Goal: Transaction & Acquisition: Purchase product/service

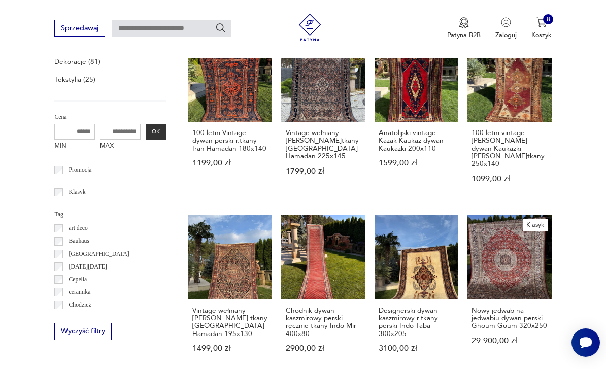
scroll to position [332, 0]
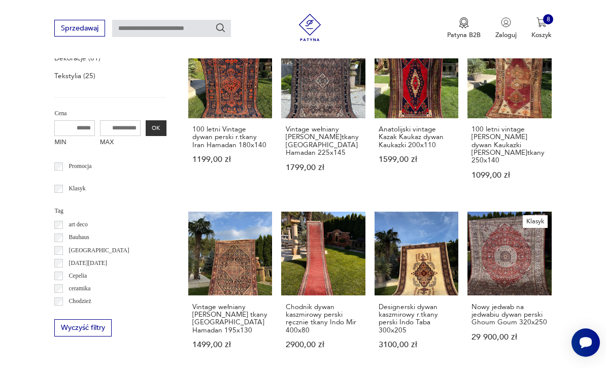
click at [206, 271] on link "Vintage wełniany [PERSON_NAME] tkany [GEOGRAPHIC_DATA] Hamadan 195x130 1499,00 …" at bounding box center [230, 289] width 84 height 155
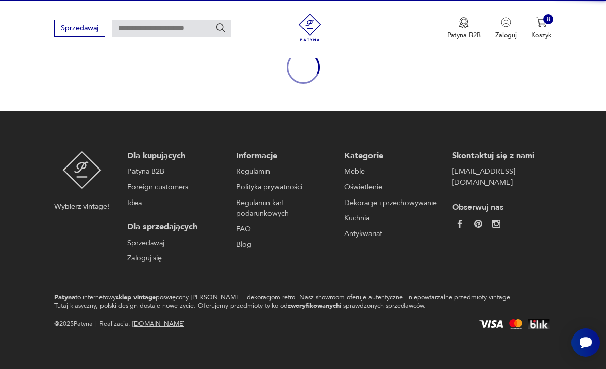
scroll to position [78, 0]
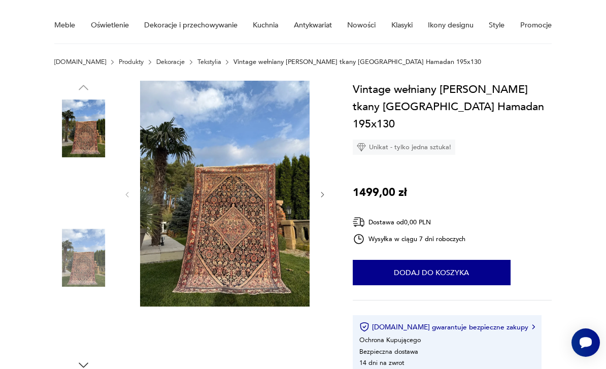
click at [184, 233] on img at bounding box center [225, 194] width 170 height 226
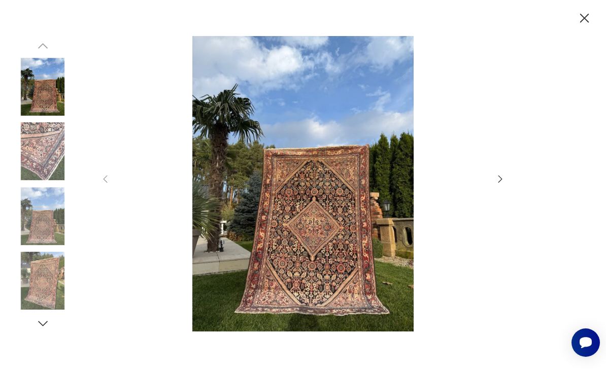
scroll to position [126, 0]
click at [503, 185] on icon "button" at bounding box center [500, 179] width 11 height 11
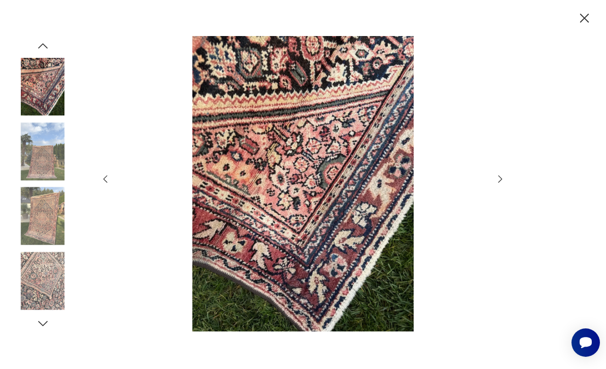
click at [496, 185] on icon "button" at bounding box center [500, 179] width 11 height 11
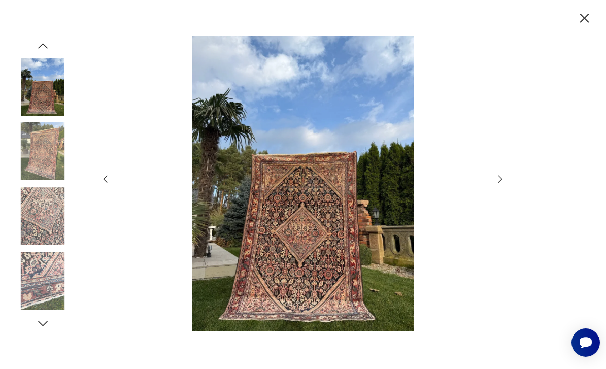
click at [500, 185] on icon "button" at bounding box center [500, 179] width 11 height 11
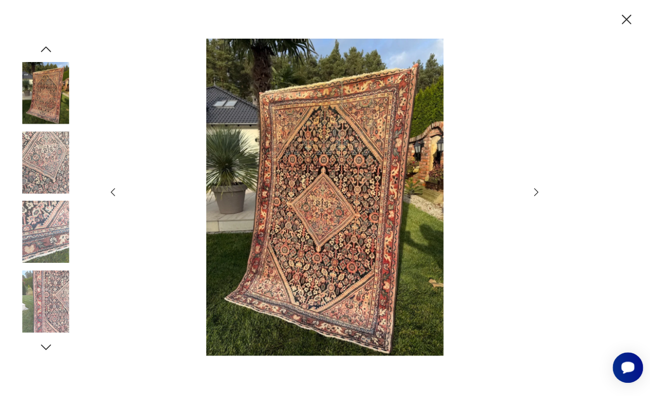
scroll to position [0, 0]
click at [173, 124] on img at bounding box center [303, 184] width 366 height 296
click at [584, 20] on icon "button" at bounding box center [585, 18] width 16 height 16
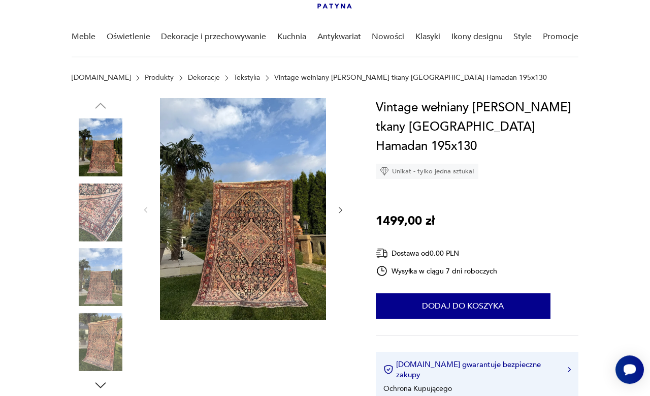
scroll to position [70, 0]
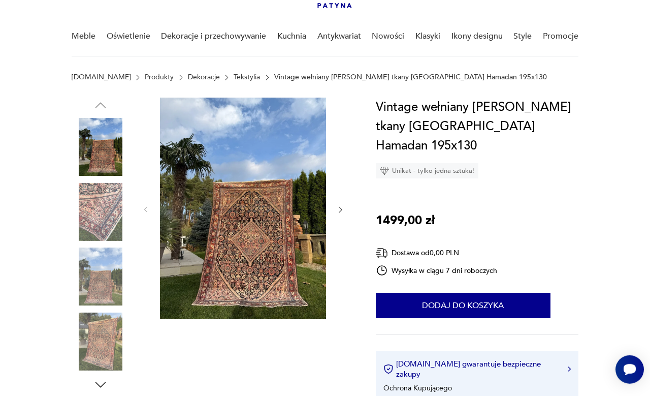
click at [99, 216] on img at bounding box center [101, 212] width 58 height 58
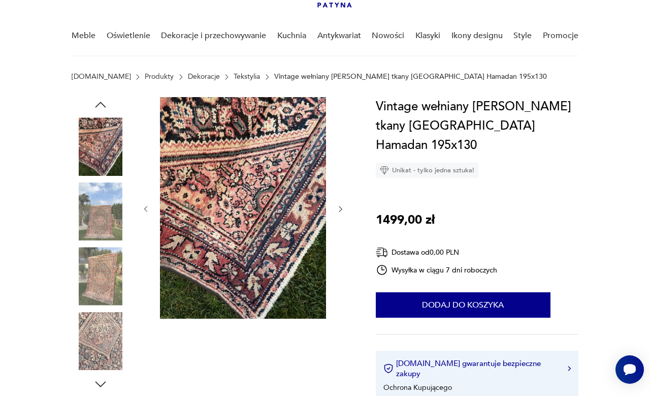
click at [101, 261] on img at bounding box center [101, 276] width 58 height 58
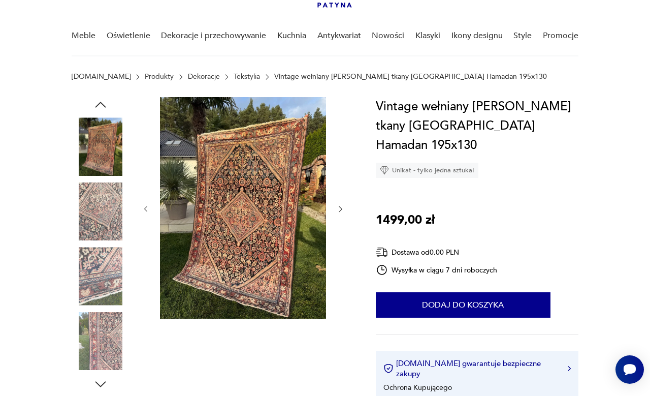
click at [91, 304] on img at bounding box center [101, 276] width 58 height 58
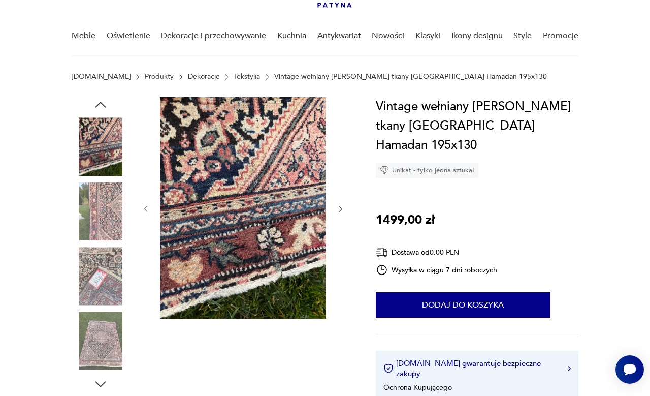
click at [88, 343] on img at bounding box center [101, 341] width 58 height 58
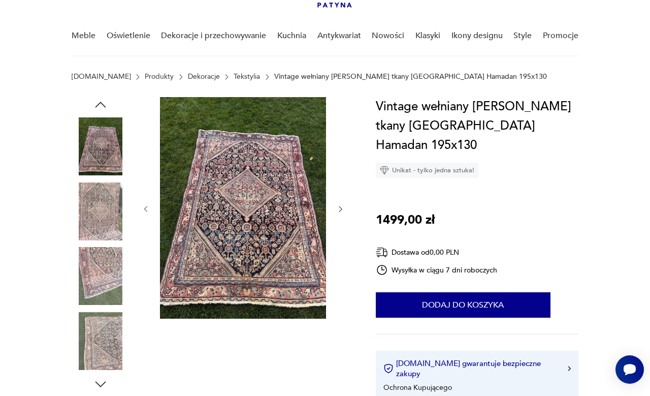
click at [96, 345] on img at bounding box center [101, 341] width 58 height 58
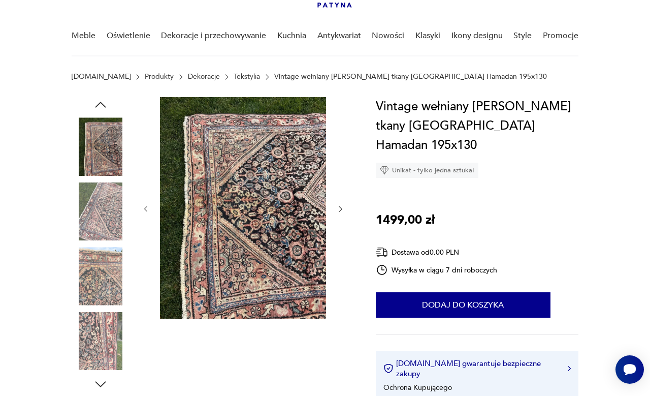
click at [93, 343] on img at bounding box center [101, 341] width 58 height 58
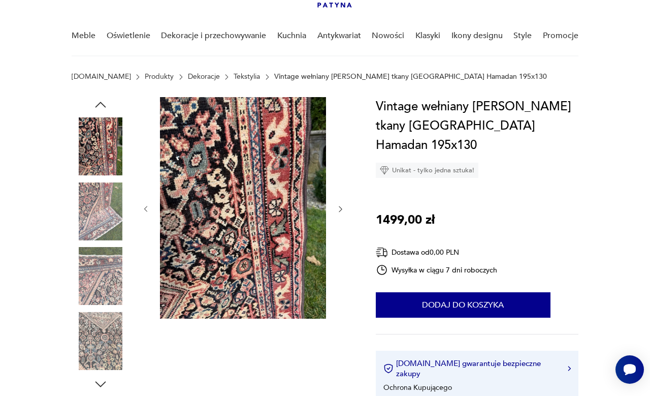
click at [95, 346] on img at bounding box center [101, 341] width 58 height 58
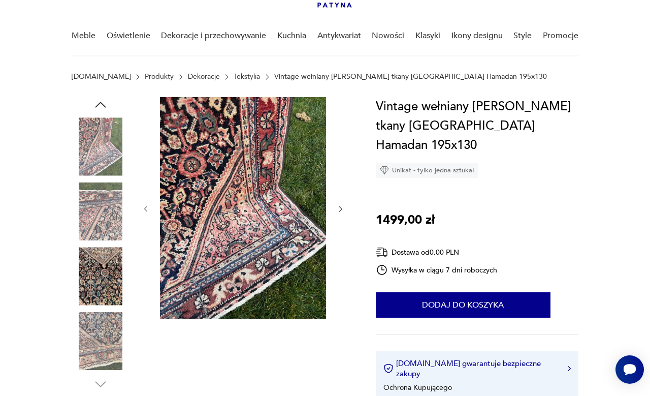
click at [94, 347] on img at bounding box center [101, 341] width 58 height 58
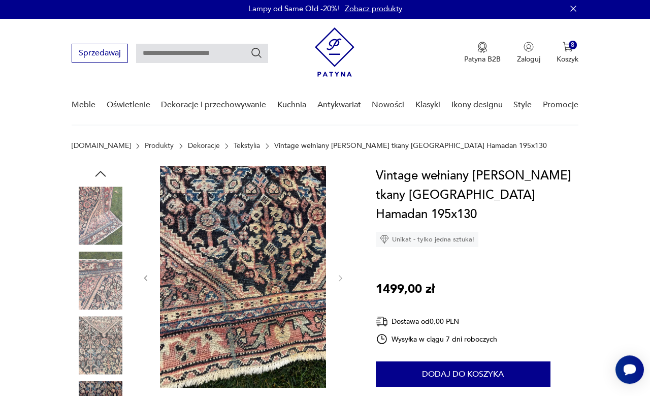
scroll to position [0, 0]
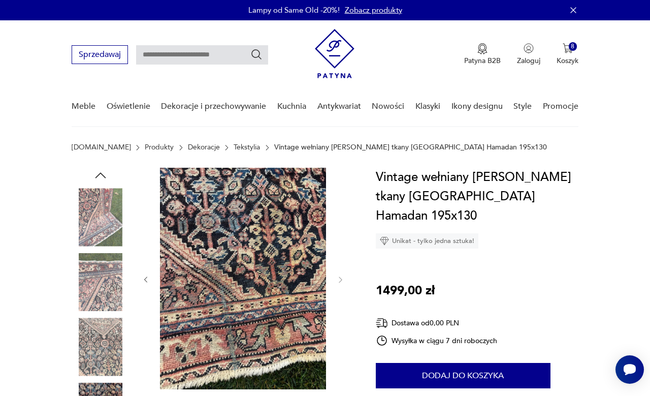
click at [563, 53] on img "button" at bounding box center [568, 48] width 10 height 10
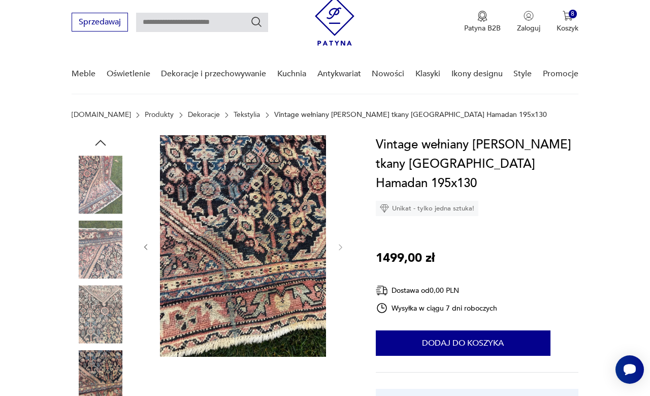
scroll to position [33, 0]
click at [575, 19] on button "8 Koszyk" at bounding box center [568, 22] width 22 height 22
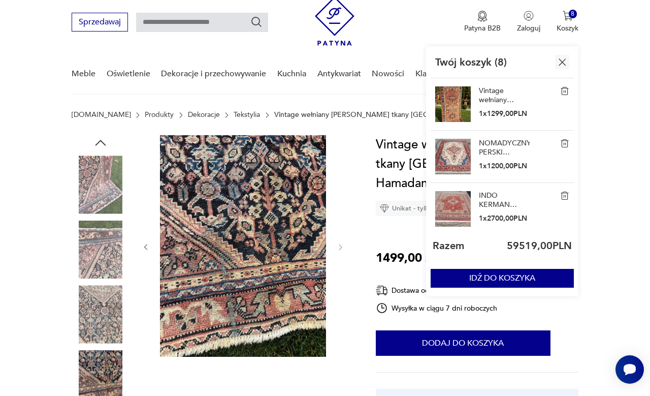
click at [460, 112] on img at bounding box center [453, 104] width 36 height 36
click at [499, 97] on link "Vintage wełniany [PERSON_NAME]tkany [GEOGRAPHIC_DATA] Heriz 193x110" at bounding box center [504, 95] width 51 height 18
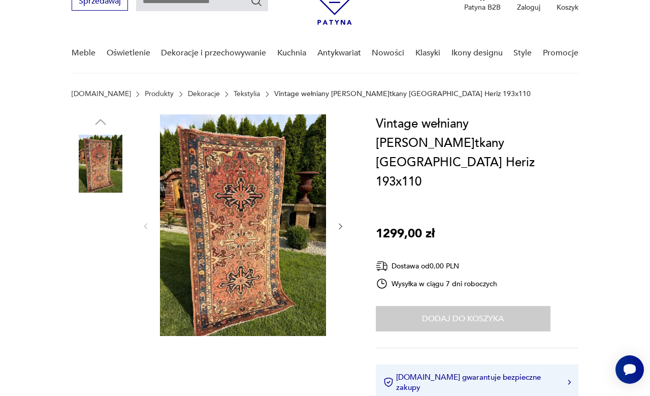
scroll to position [81, 0]
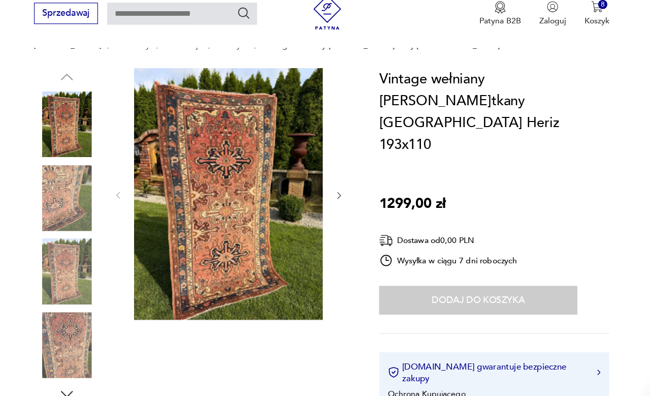
click at [72, 179] on img at bounding box center [101, 191] width 58 height 58
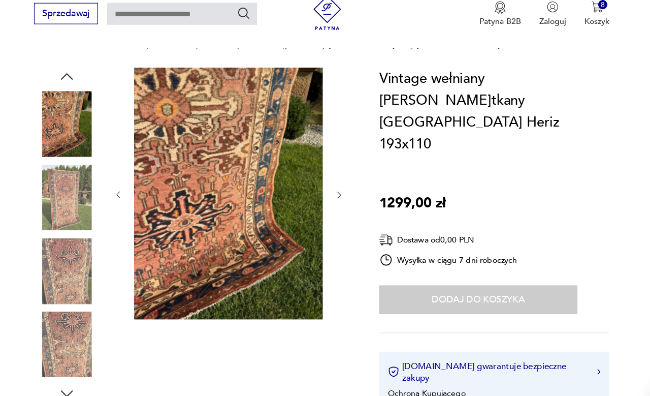
click at [72, 236] on img at bounding box center [101, 255] width 58 height 58
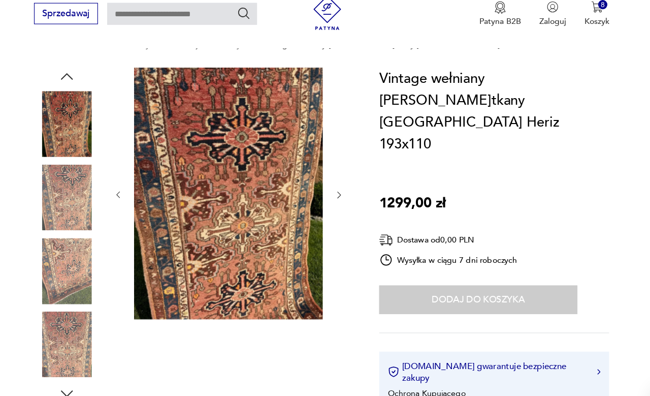
click at [72, 241] on img at bounding box center [101, 255] width 58 height 58
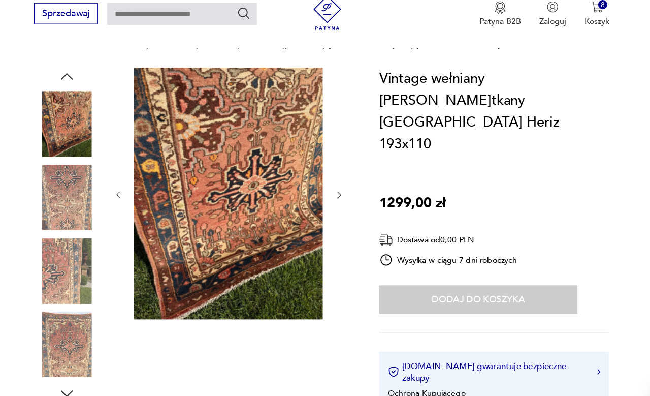
click at [72, 250] on img at bounding box center [101, 255] width 58 height 58
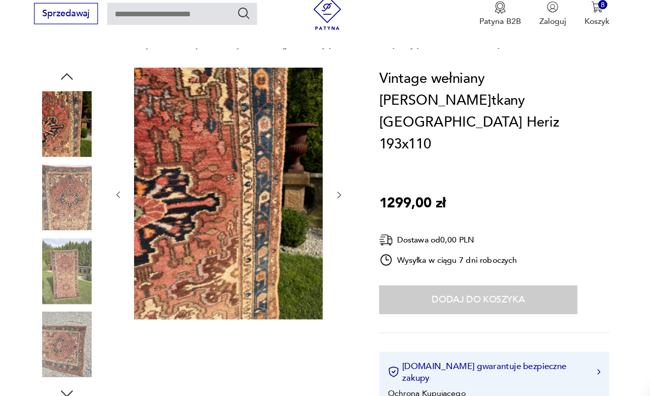
click at [72, 248] on img at bounding box center [101, 255] width 58 height 58
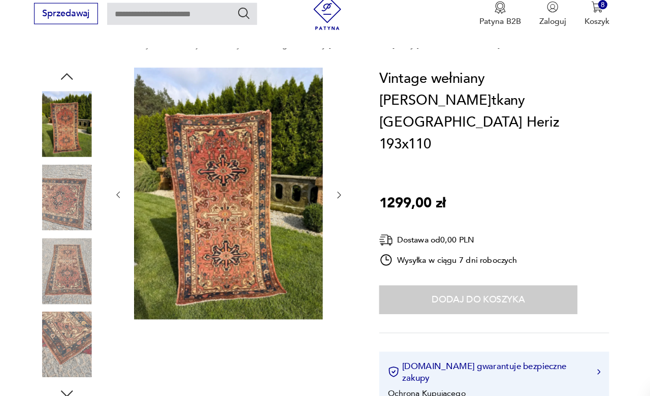
click at [72, 291] on img at bounding box center [101, 320] width 58 height 58
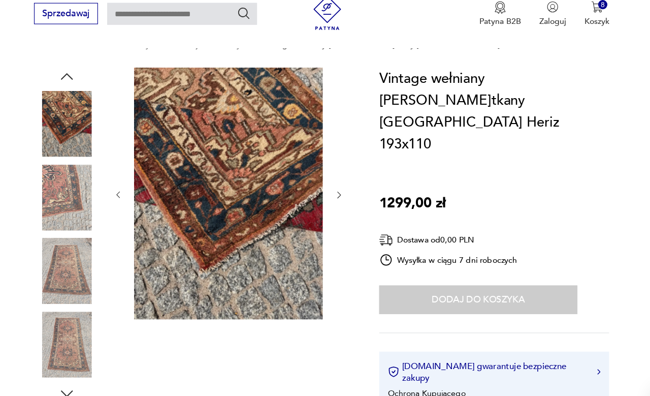
click at [72, 251] on img at bounding box center [101, 255] width 58 height 58
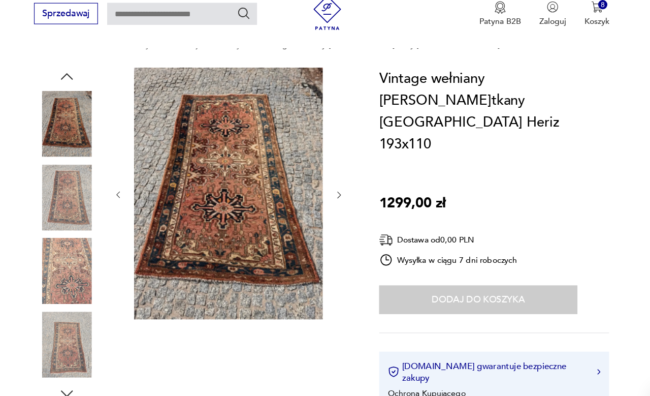
click at [72, 189] on img at bounding box center [101, 191] width 58 height 58
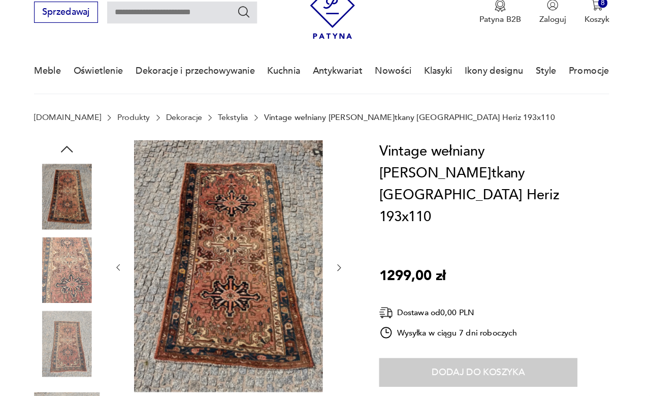
scroll to position [0, 0]
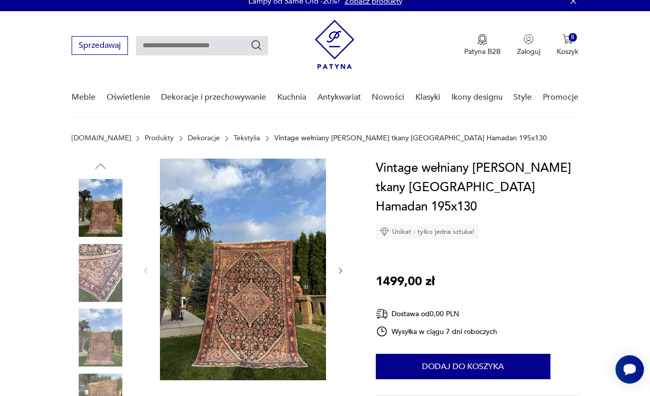
scroll to position [8, 0]
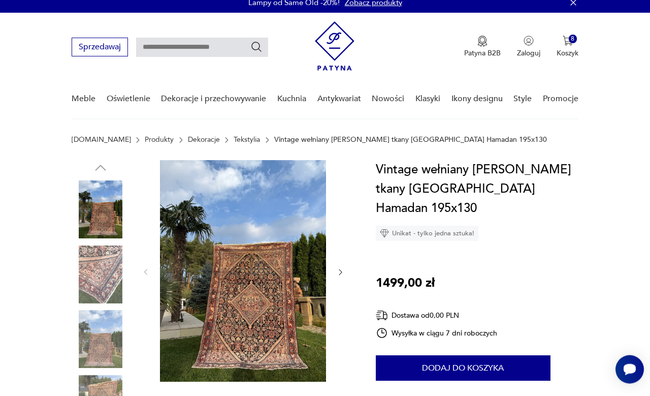
click at [516, 355] on button "Dodaj do koszyka" at bounding box center [463, 367] width 175 height 25
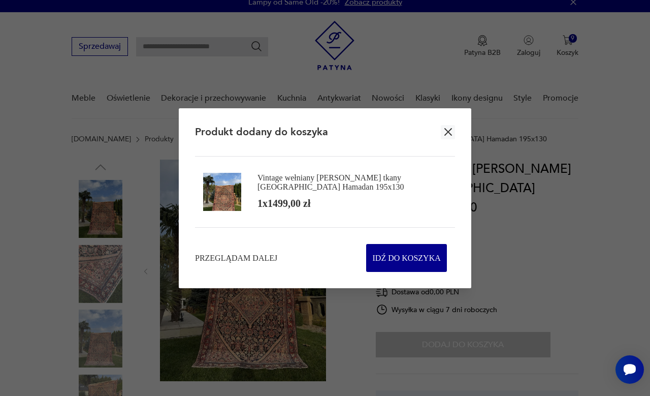
click at [453, 138] on icon "button" at bounding box center [448, 131] width 13 height 13
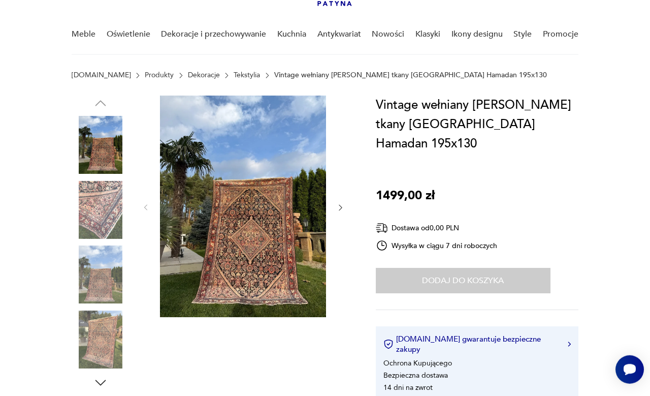
scroll to position [0, 0]
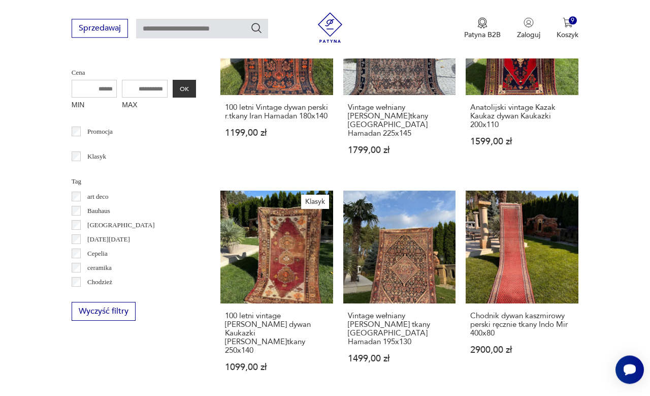
scroll to position [418, 0]
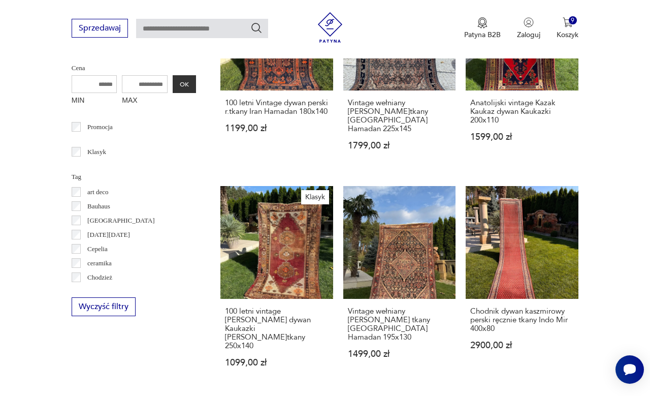
click at [231, 255] on link "Klasyk 100 letni vintage [PERSON_NAME] dywan Kaukazki [PERSON_NAME]tkany 250x14…" at bounding box center [276, 286] width 113 height 201
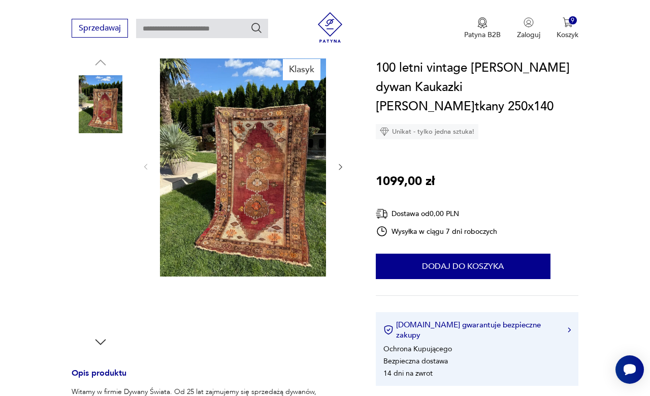
click at [101, 174] on img at bounding box center [101, 169] width 58 height 58
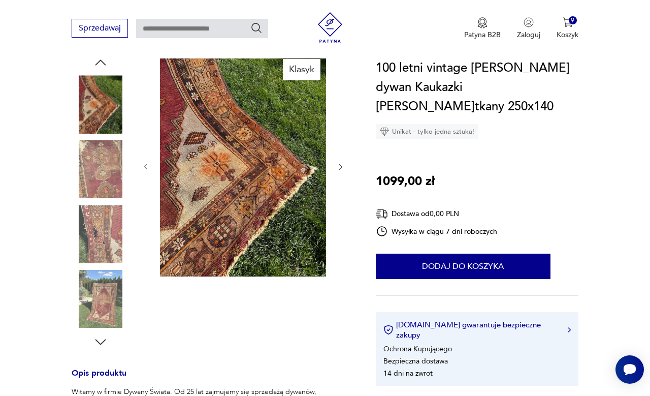
click at [100, 179] on img at bounding box center [101, 169] width 58 height 58
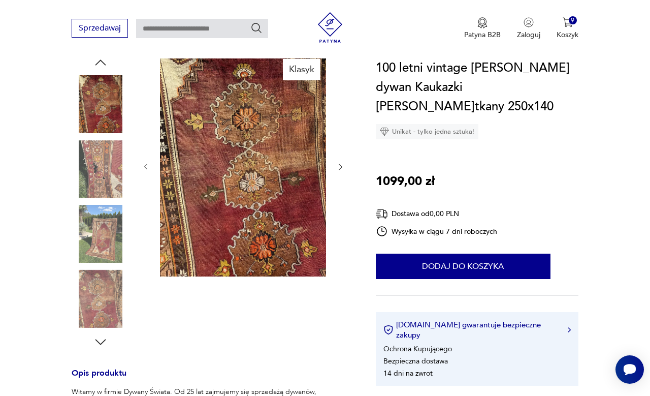
click at [106, 181] on img at bounding box center [101, 169] width 58 height 58
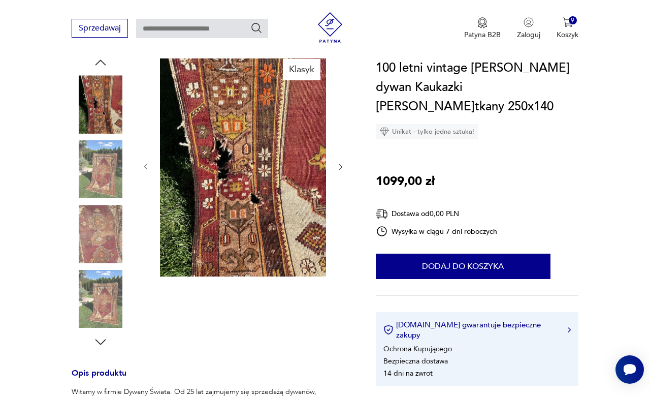
click at [100, 182] on img at bounding box center [101, 169] width 58 height 58
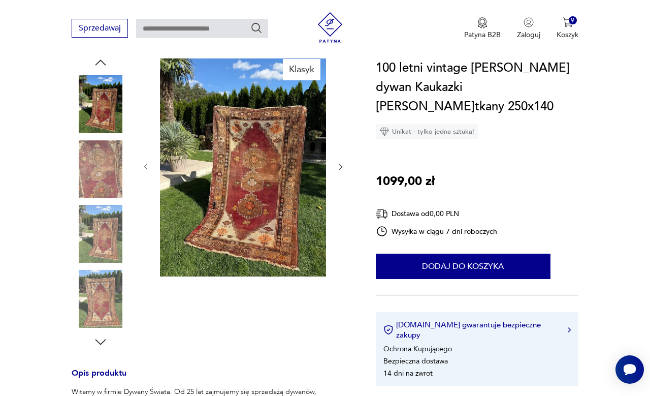
click at [98, 178] on img at bounding box center [101, 169] width 58 height 58
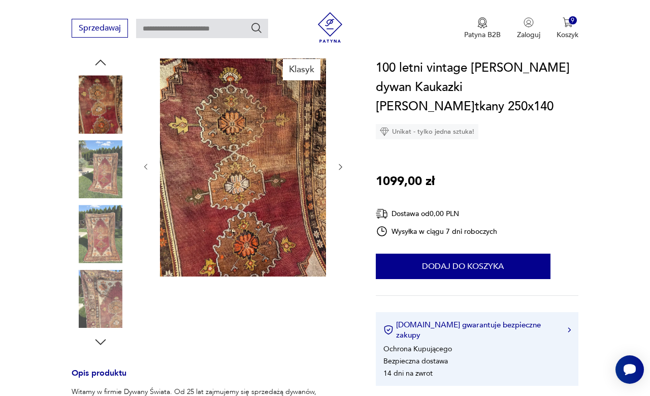
click at [95, 180] on img at bounding box center [101, 169] width 58 height 58
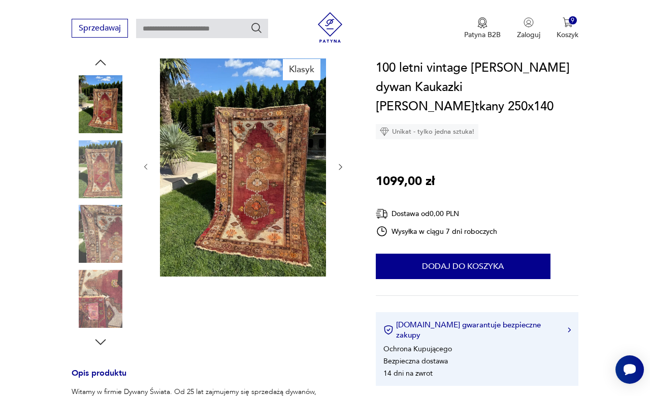
click at [97, 184] on img at bounding box center [101, 169] width 58 height 58
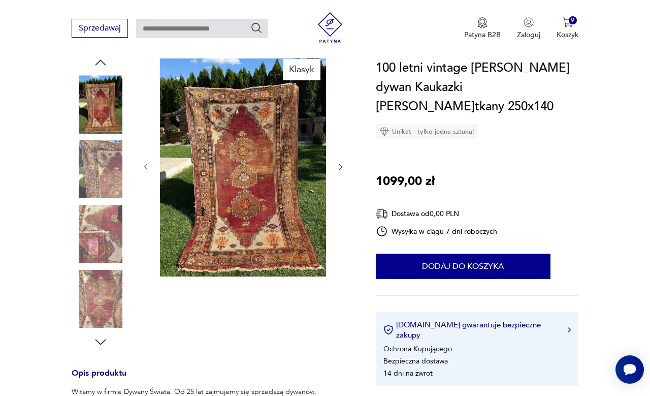
click at [99, 177] on img at bounding box center [101, 169] width 58 height 58
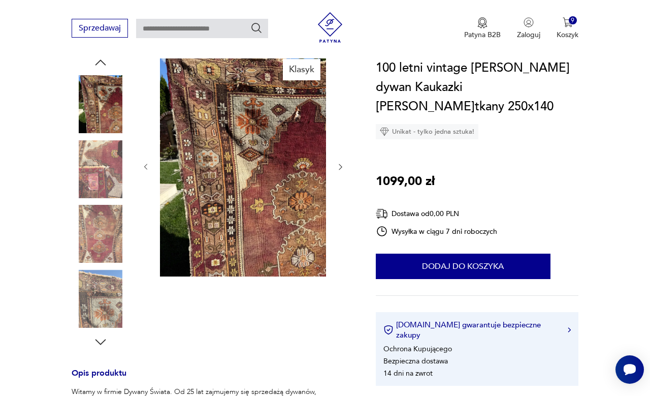
click at [99, 186] on img at bounding box center [101, 169] width 58 height 58
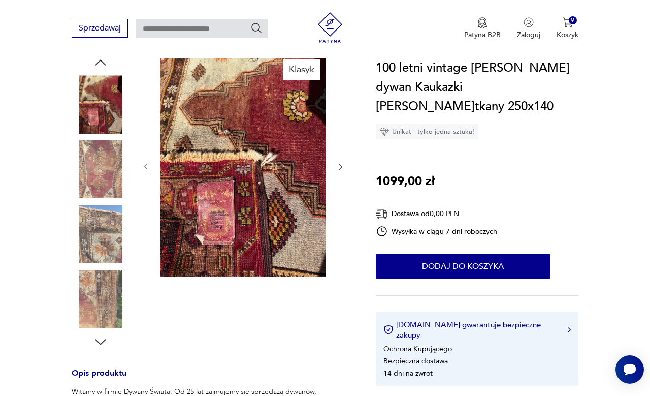
click at [99, 182] on img at bounding box center [101, 169] width 58 height 58
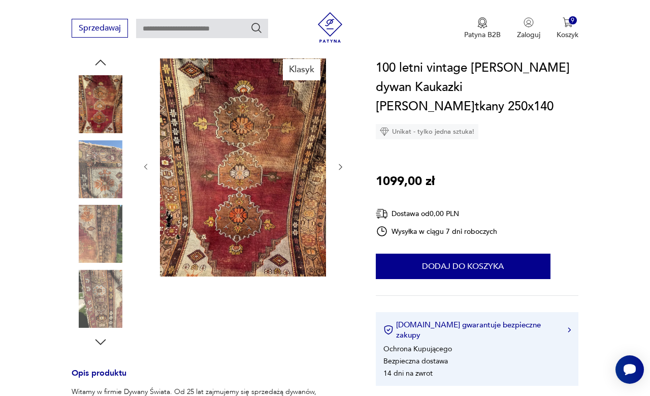
click at [99, 184] on img at bounding box center [101, 169] width 58 height 58
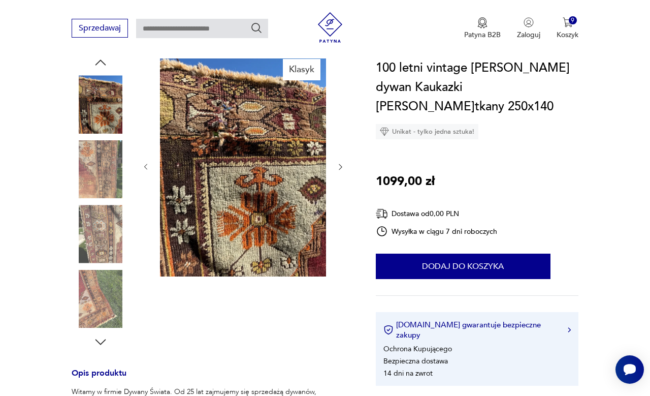
click at [99, 186] on img at bounding box center [101, 169] width 58 height 58
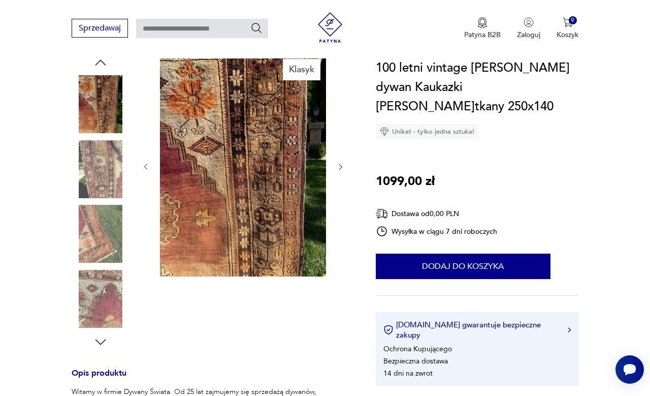
click at [105, 194] on img at bounding box center [101, 169] width 58 height 58
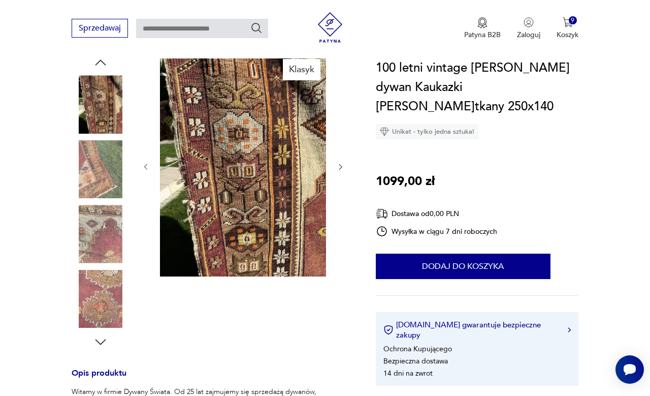
click at [104, 191] on img at bounding box center [101, 169] width 58 height 58
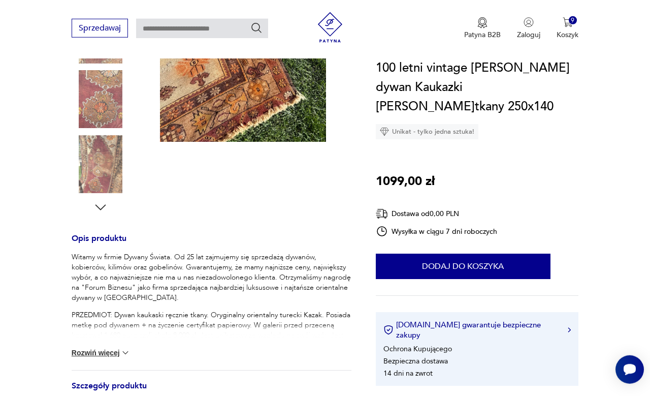
click at [525, 253] on button "Dodaj do koszyka" at bounding box center [463, 265] width 175 height 25
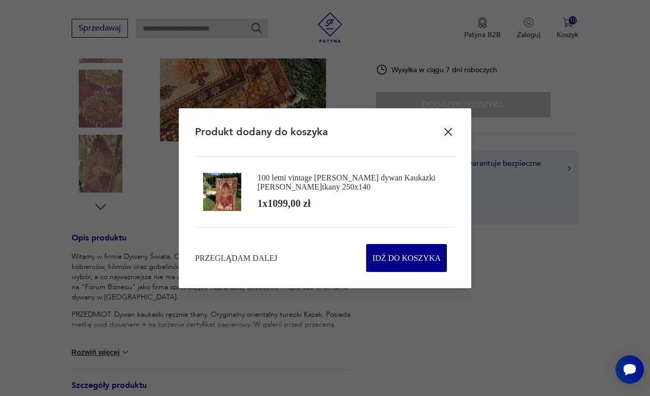
click at [451, 139] on button "button" at bounding box center [448, 132] width 14 height 14
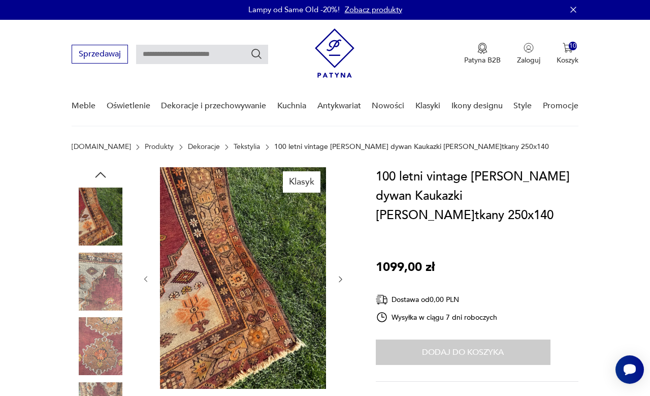
scroll to position [0, 0]
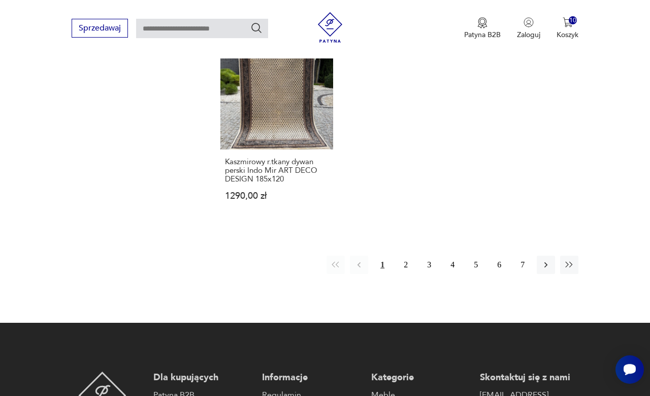
scroll to position [1417, 0]
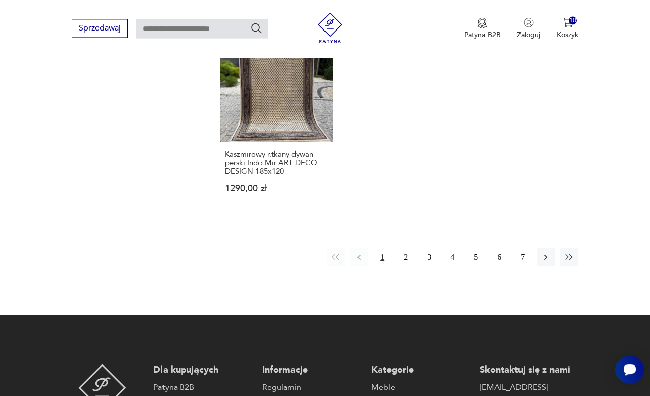
click at [549, 261] on button "button" at bounding box center [546, 257] width 18 height 18
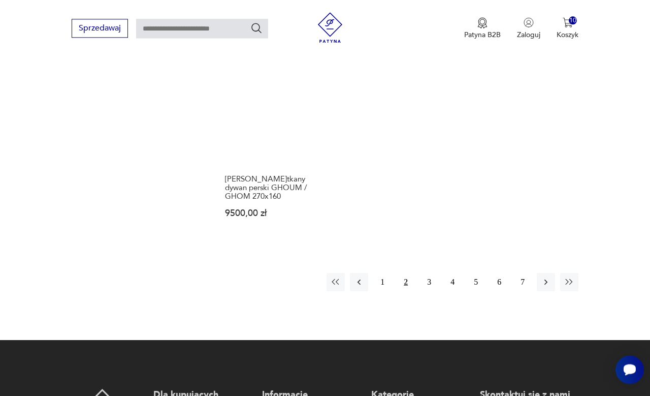
scroll to position [1375, 0]
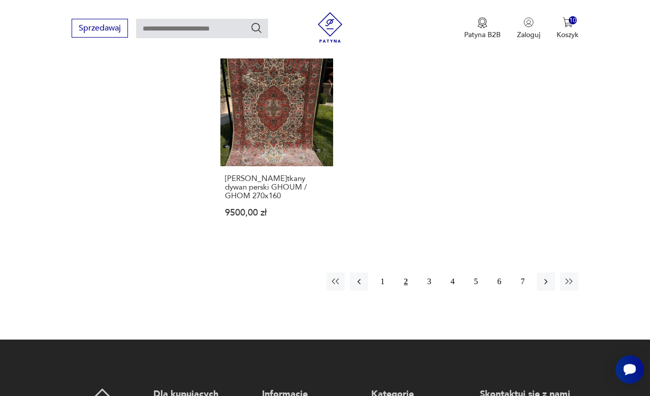
click at [550, 288] on button "button" at bounding box center [546, 281] width 18 height 18
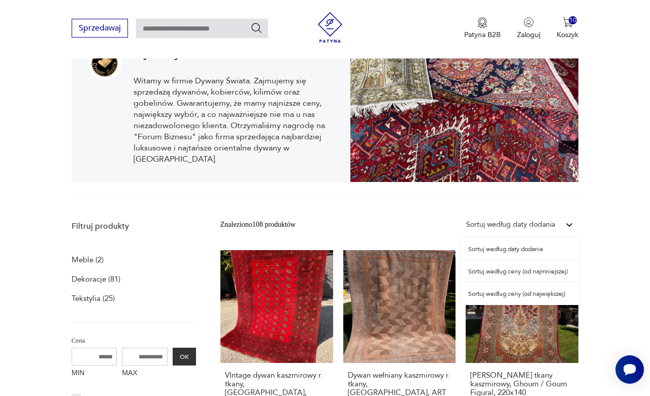
scroll to position [147, 0]
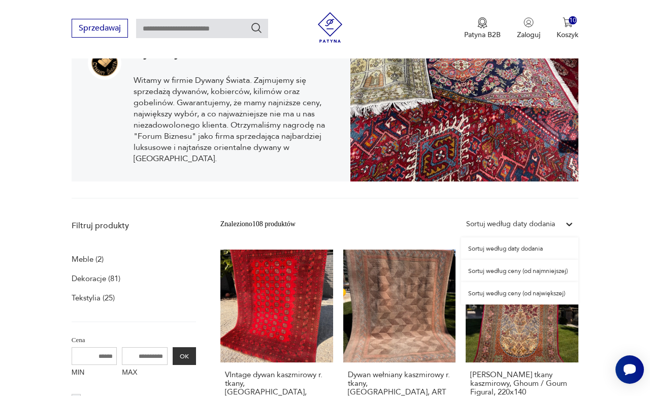
click at [560, 276] on div "Sortuj według ceny (od najmniejszej)" at bounding box center [519, 271] width 117 height 22
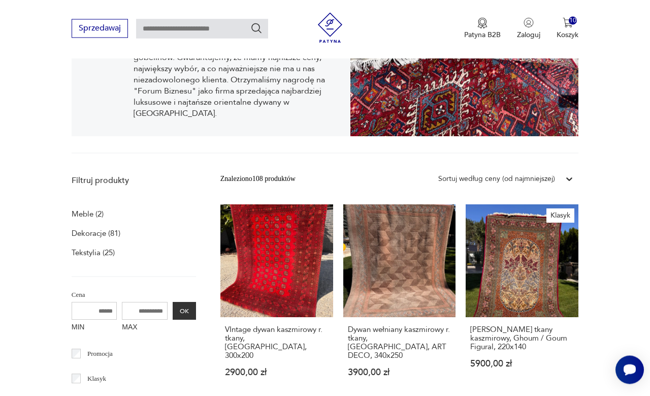
scroll to position [210, 0]
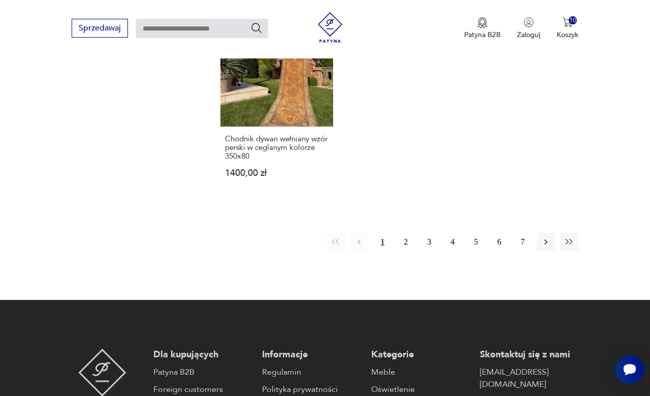
click at [547, 237] on icon "button" at bounding box center [546, 242] width 10 height 10
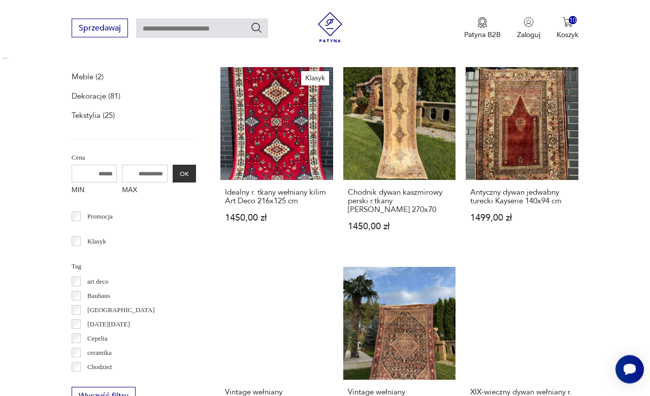
scroll to position [113, 0]
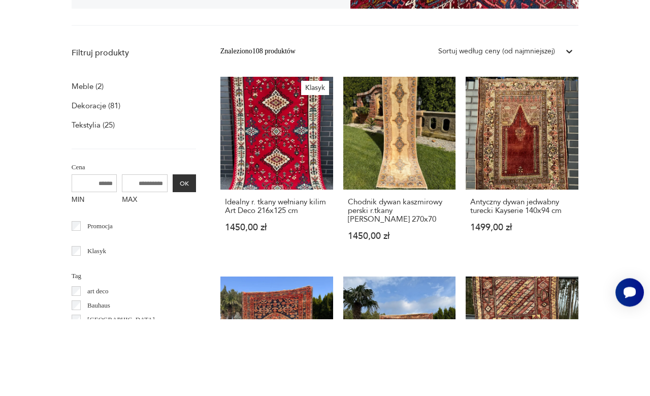
click at [542, 168] on link "Antyczny dywan jedwabny turecki Kayserie 140x94 cm 1499,00 zł" at bounding box center [522, 245] width 113 height 183
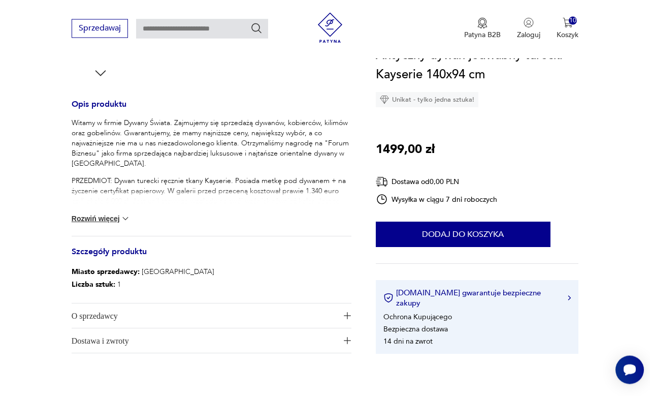
scroll to position [381, 0]
click at [80, 222] on button "Rozwiń więcej" at bounding box center [101, 218] width 59 height 10
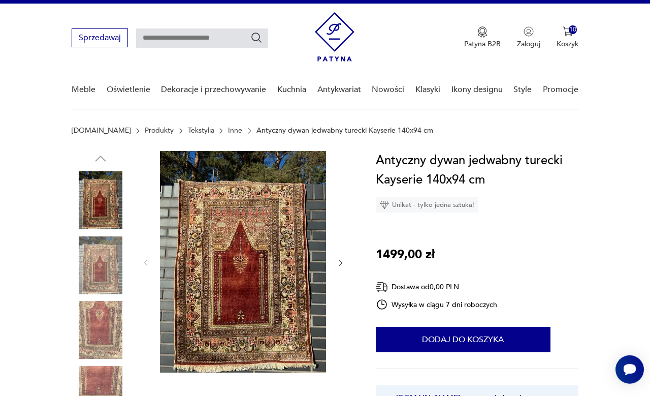
scroll to position [17, 0]
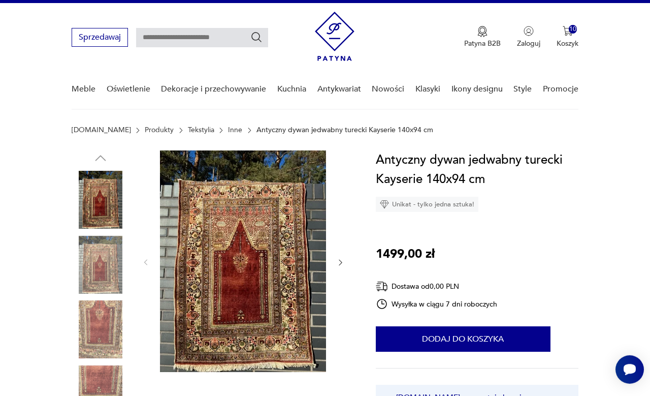
click at [218, 248] on img at bounding box center [243, 260] width 166 height 221
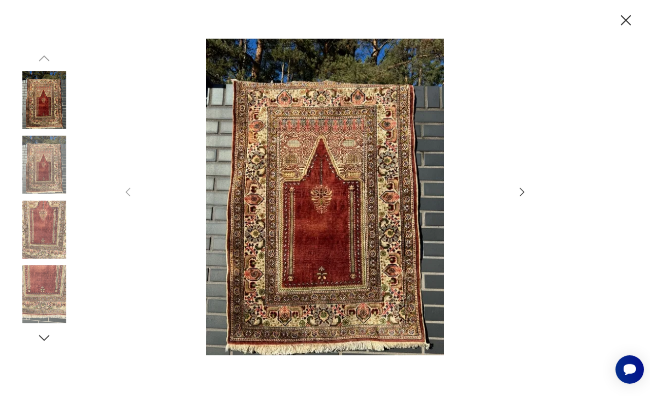
click at [523, 198] on icon "button" at bounding box center [522, 192] width 12 height 12
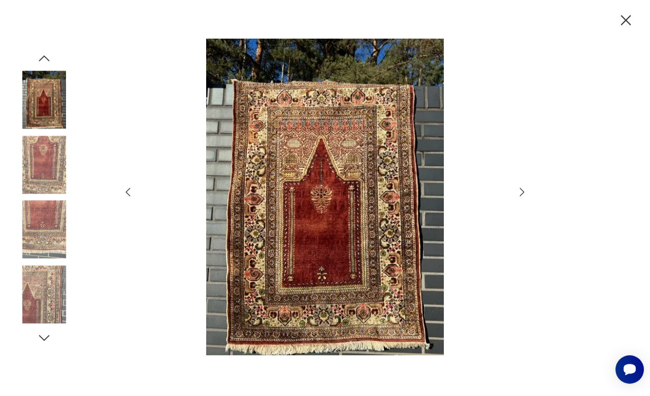
click at [526, 198] on icon "button" at bounding box center [522, 192] width 12 height 12
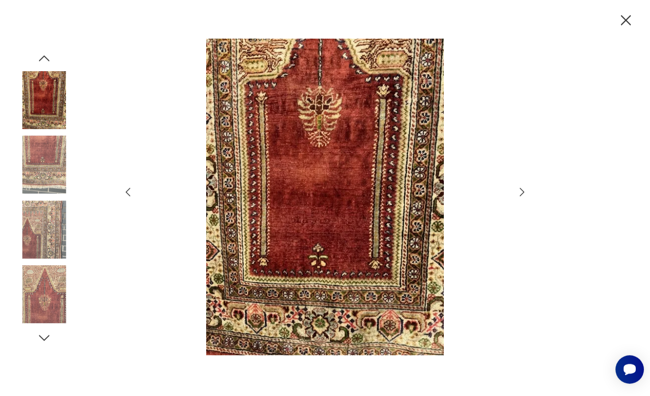
click at [519, 198] on icon "button" at bounding box center [522, 192] width 12 height 12
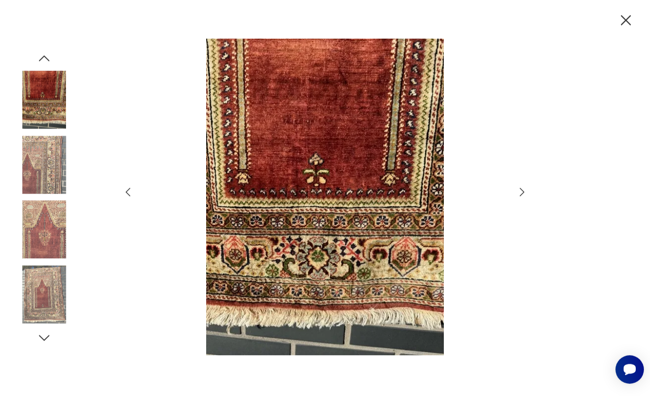
click at [522, 198] on icon "button" at bounding box center [522, 192] width 12 height 12
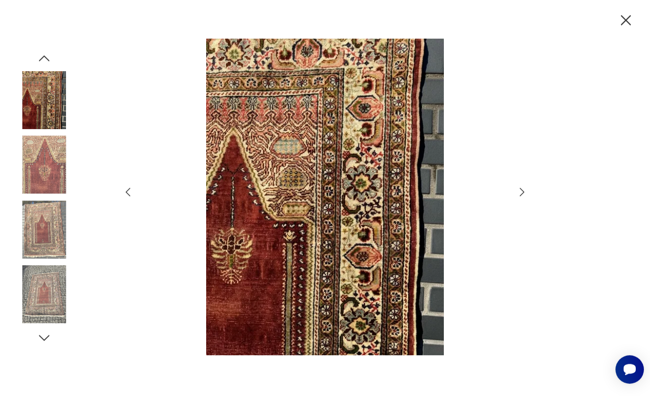
click at [519, 217] on div at bounding box center [325, 198] width 406 height 318
click at [526, 198] on icon "button" at bounding box center [522, 192] width 12 height 12
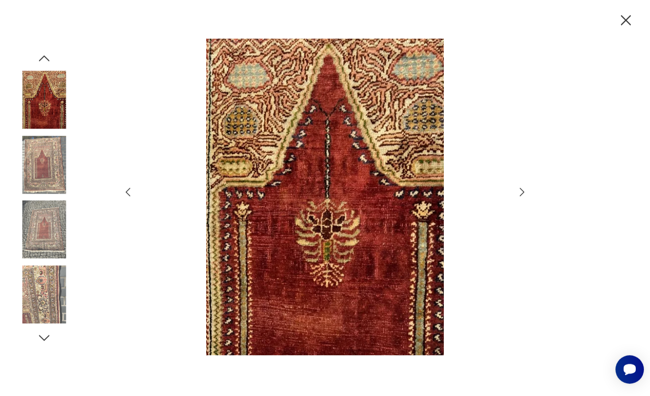
click at [529, 213] on div at bounding box center [325, 198] width 650 height 396
click at [521, 198] on icon "button" at bounding box center [522, 192] width 12 height 12
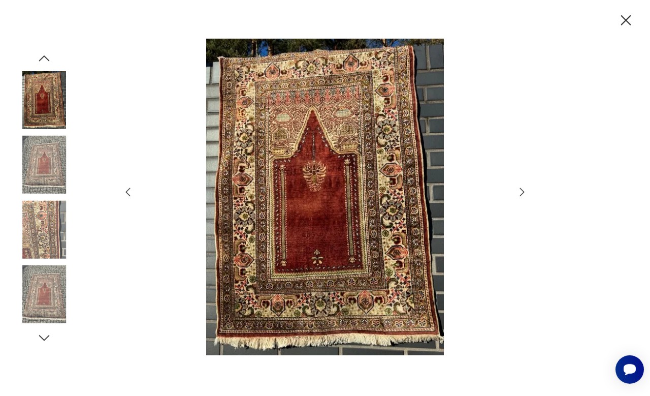
click at [606, 27] on icon "button" at bounding box center [626, 21] width 18 height 18
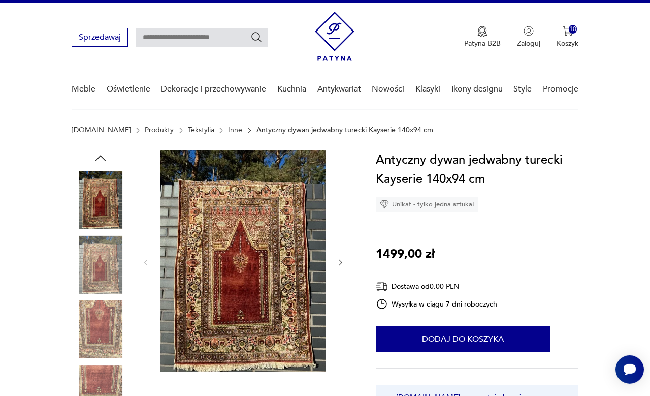
click at [517, 337] on button "Dodaj do koszyka" at bounding box center [463, 338] width 175 height 25
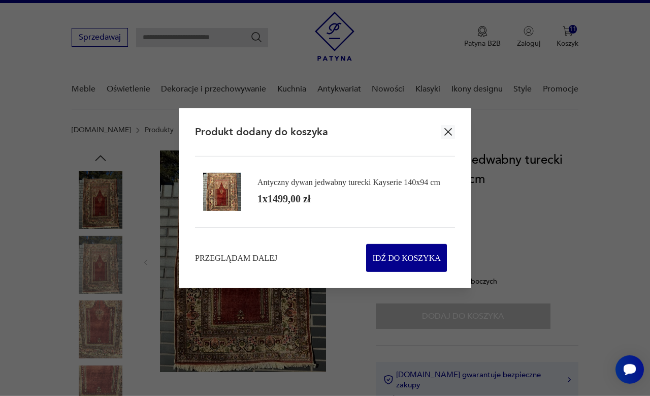
click at [531, 249] on div at bounding box center [325, 198] width 650 height 396
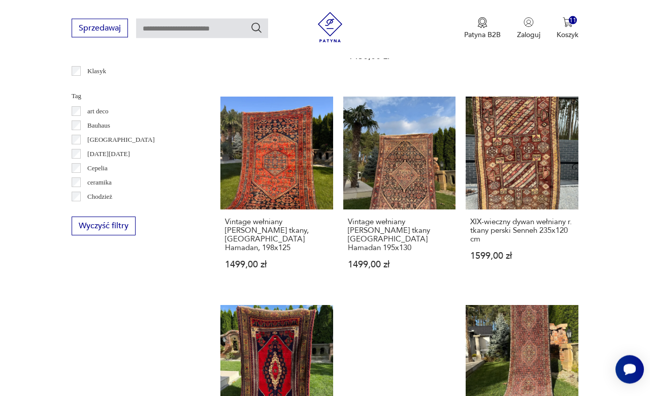
scroll to position [500, 0]
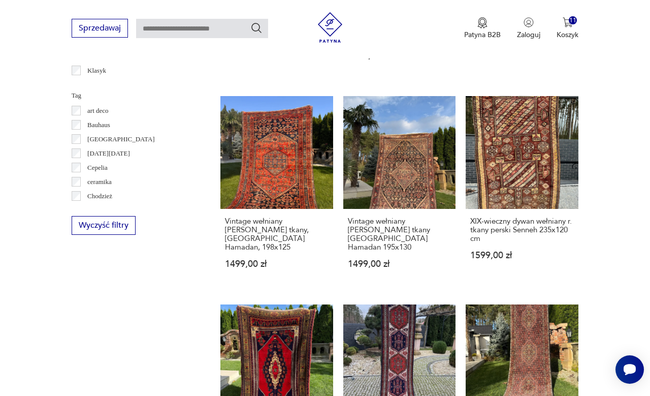
click at [418, 205] on link "Vintage wełniany [PERSON_NAME] tkany [GEOGRAPHIC_DATA] Hamadan 195x130 1499,00 …" at bounding box center [399, 192] width 113 height 192
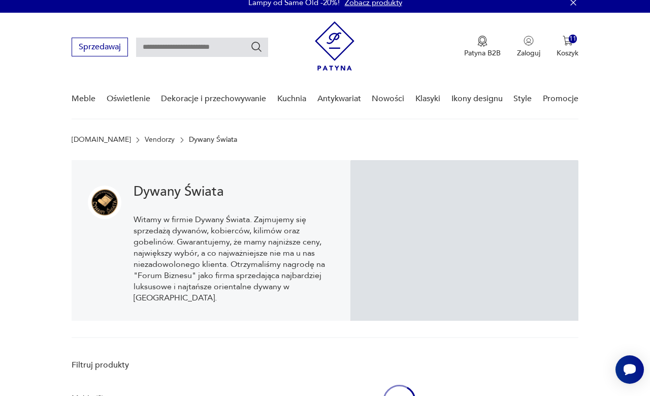
scroll to position [511, 0]
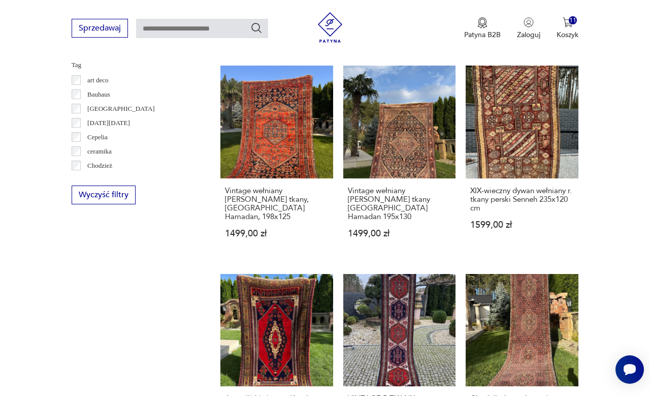
click at [546, 186] on link "XIX-wieczny dywan wełniany r. tkany perski Senneh 235x120 cm 1599,00 zł" at bounding box center [522, 162] width 113 height 192
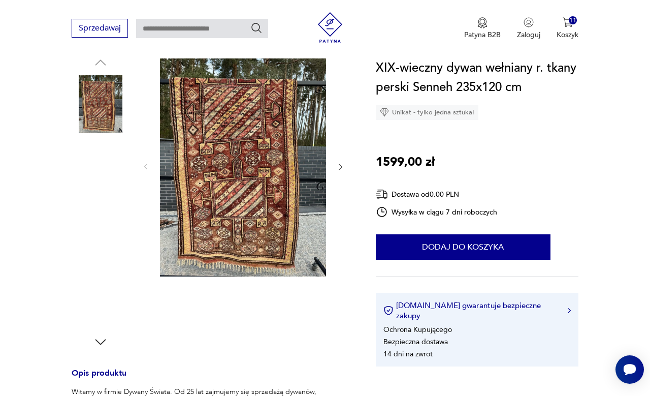
click at [97, 176] on img at bounding box center [101, 169] width 58 height 58
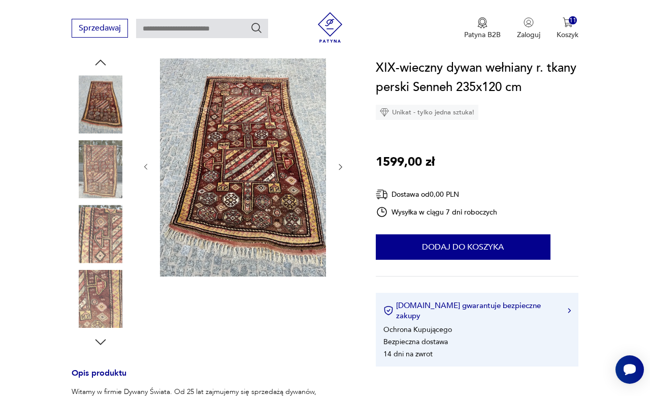
click at [95, 238] on img at bounding box center [101, 234] width 58 height 58
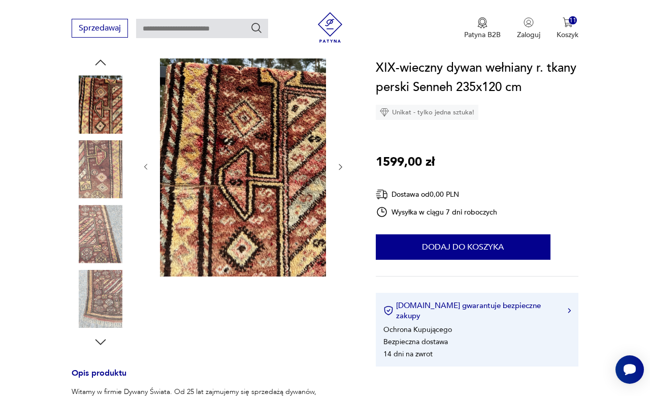
click at [82, 298] on img at bounding box center [101, 299] width 58 height 58
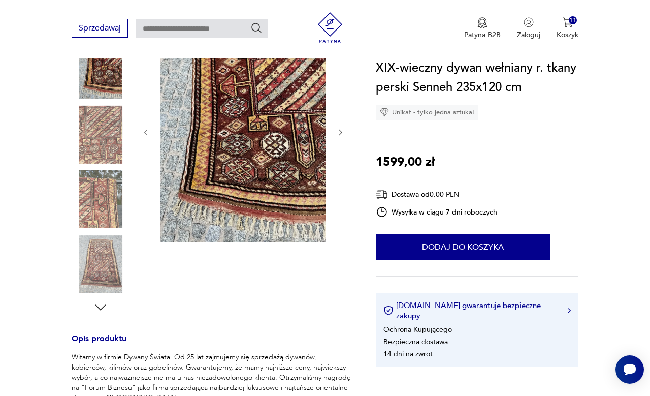
scroll to position [147, 0]
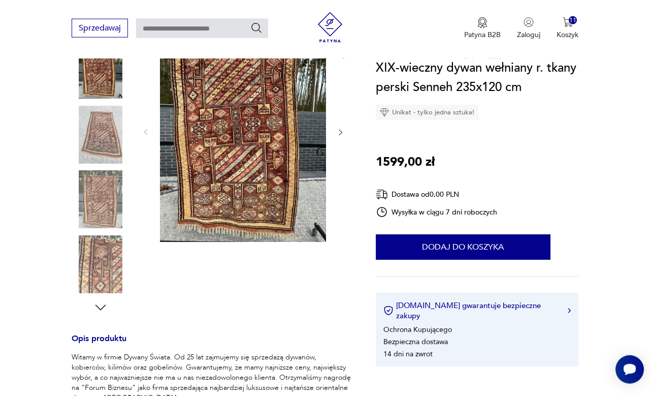
click at [93, 75] on img at bounding box center [101, 70] width 58 height 58
click at [93, 76] on img at bounding box center [101, 70] width 58 height 58
click at [195, 150] on img at bounding box center [243, 130] width 166 height 221
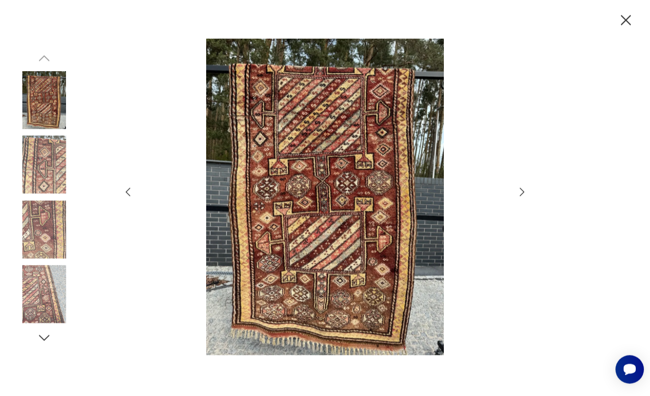
click at [606, 25] on icon "button" at bounding box center [626, 21] width 18 height 18
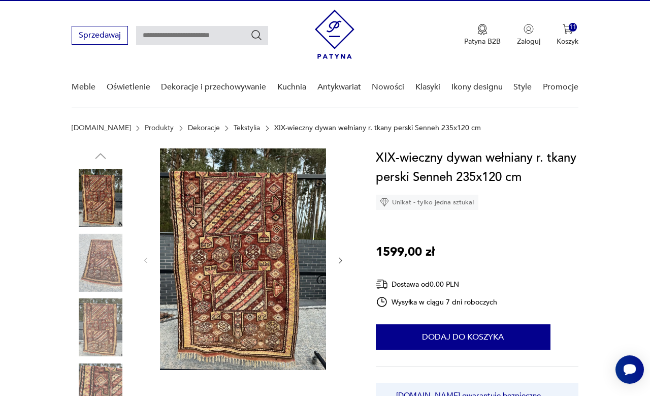
scroll to position [0, 0]
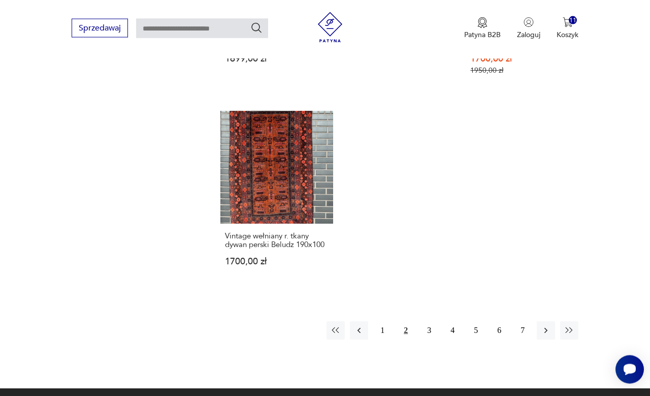
click at [552, 339] on button "button" at bounding box center [546, 330] width 18 height 18
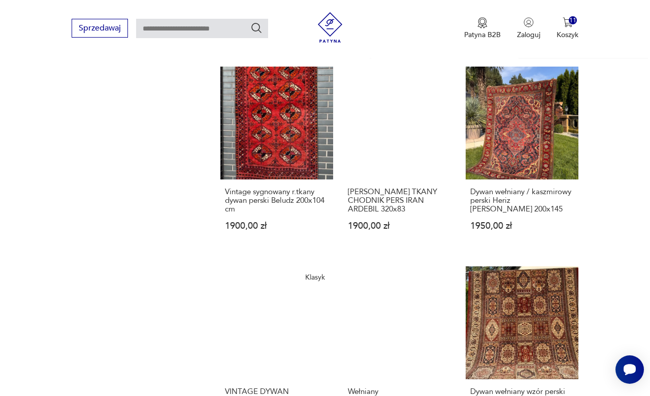
scroll to position [950, 0]
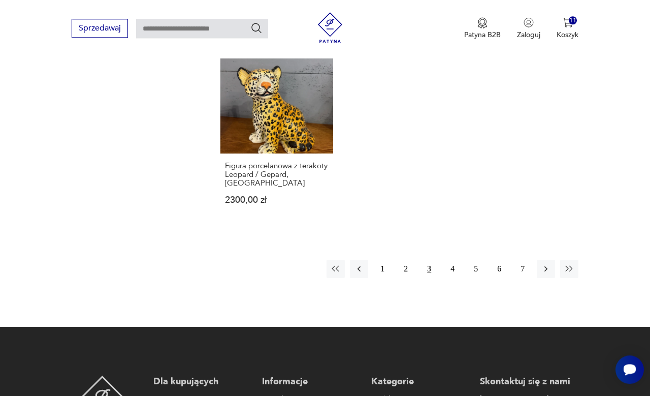
click at [549, 278] on button "button" at bounding box center [546, 269] width 18 height 18
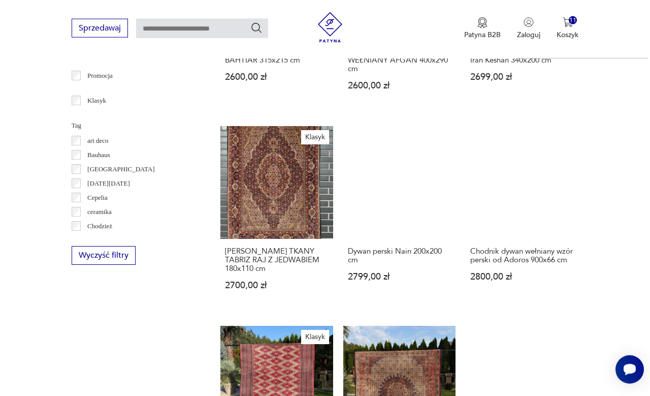
scroll to position [470, 0]
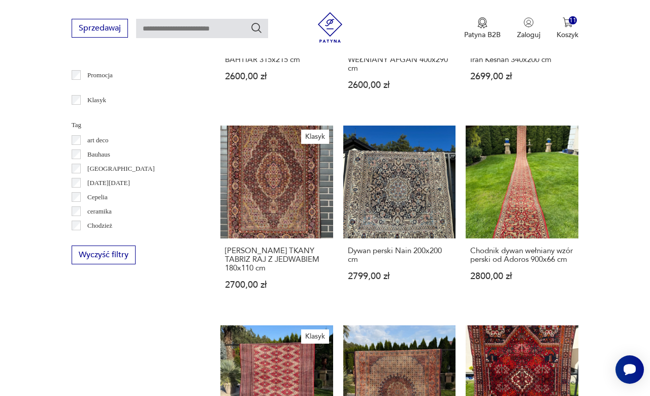
click at [418, 220] on link "Dywan perski Nain 200x200 cm 2799,00 zł" at bounding box center [399, 216] width 113 height 183
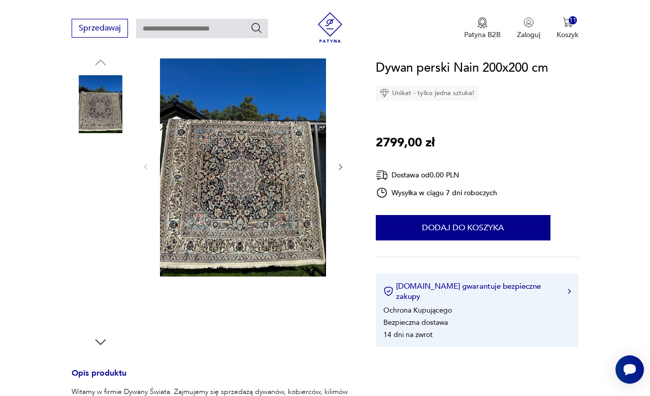
click at [105, 173] on img at bounding box center [101, 169] width 58 height 58
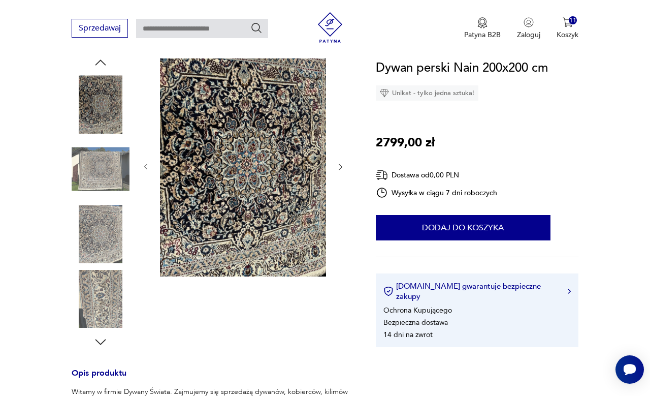
click at [99, 233] on img at bounding box center [101, 234] width 58 height 58
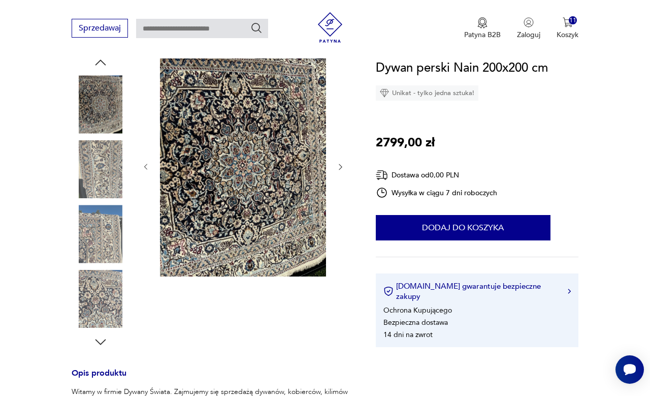
click at [95, 296] on img at bounding box center [101, 299] width 58 height 58
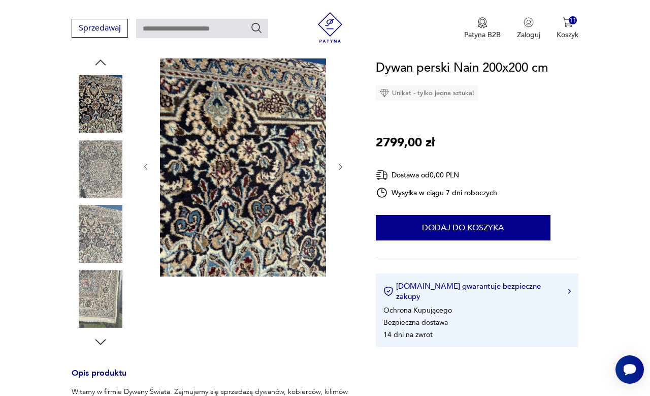
click at [95, 297] on img at bounding box center [101, 299] width 58 height 58
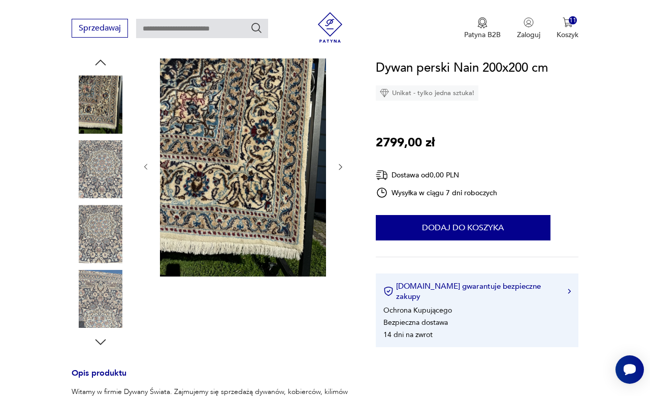
click at [100, 292] on img at bounding box center [101, 299] width 58 height 58
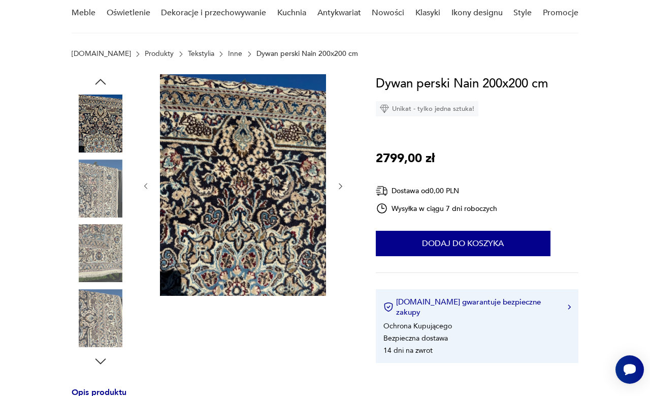
scroll to position [0, 0]
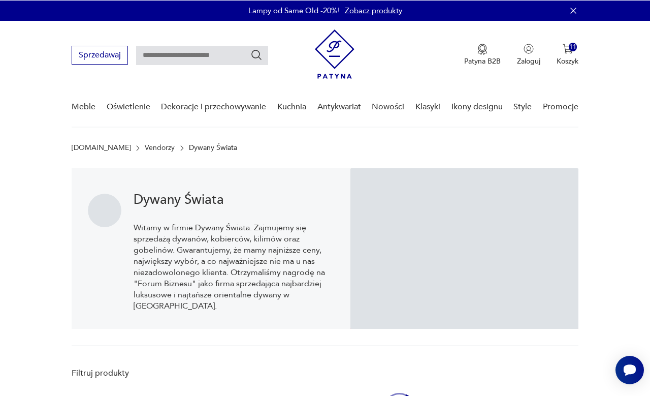
scroll to position [505, 0]
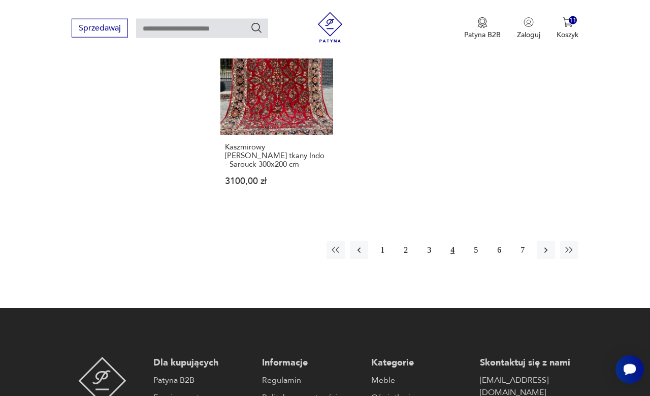
click at [548, 259] on button "button" at bounding box center [546, 250] width 18 height 18
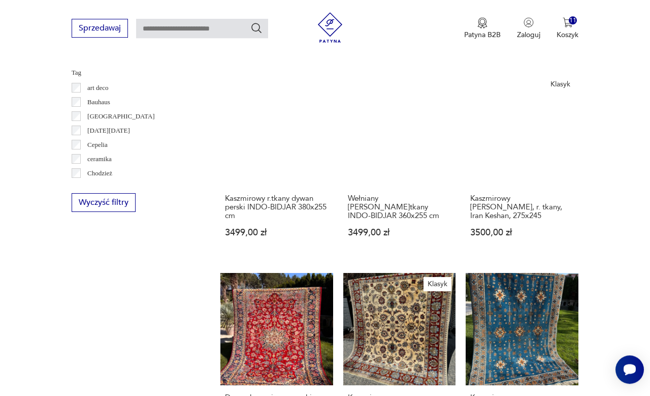
scroll to position [523, 0]
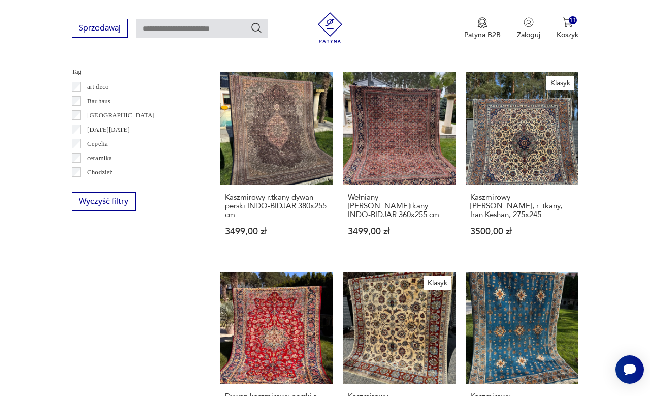
click at [230, 146] on link "Kaszmirowy r.tkany dywan perski INDO-BIDJAR 380x255 cm 3499,00 zł" at bounding box center [276, 163] width 113 height 183
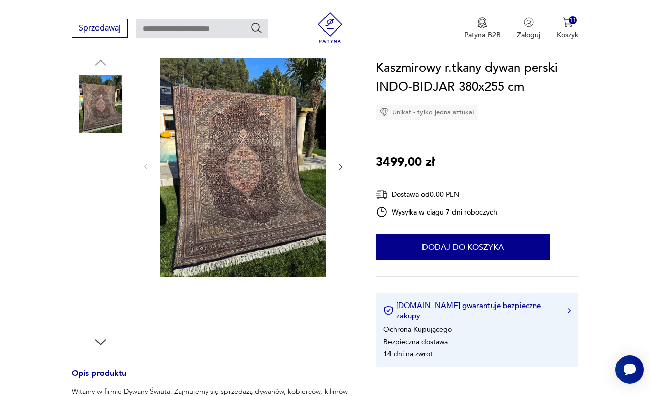
click at [99, 173] on img at bounding box center [101, 169] width 58 height 58
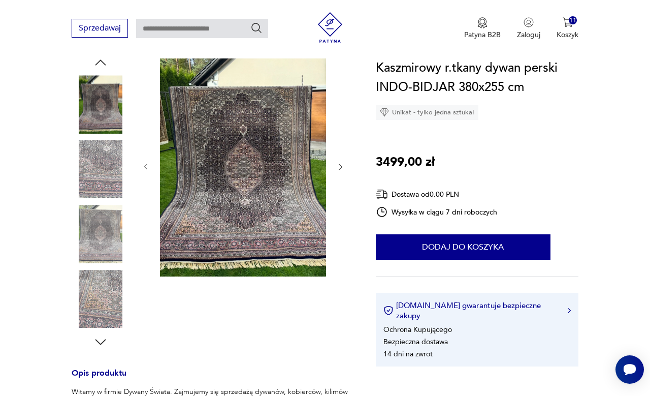
click at [102, 174] on img at bounding box center [101, 169] width 58 height 58
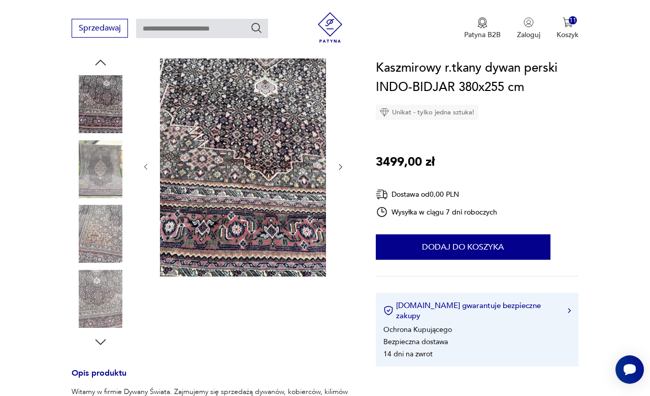
click at [102, 166] on img at bounding box center [101, 169] width 58 height 58
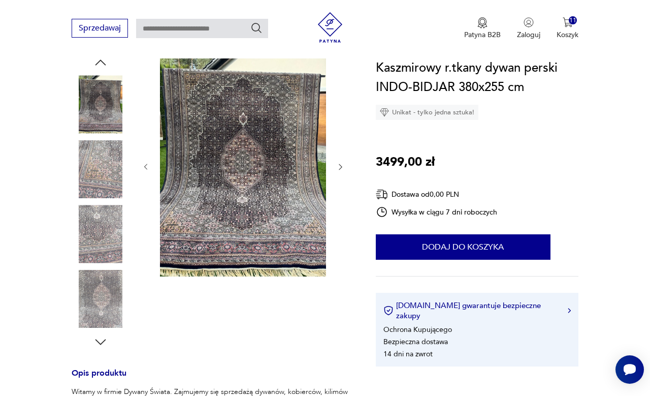
click at [103, 167] on img at bounding box center [101, 169] width 58 height 58
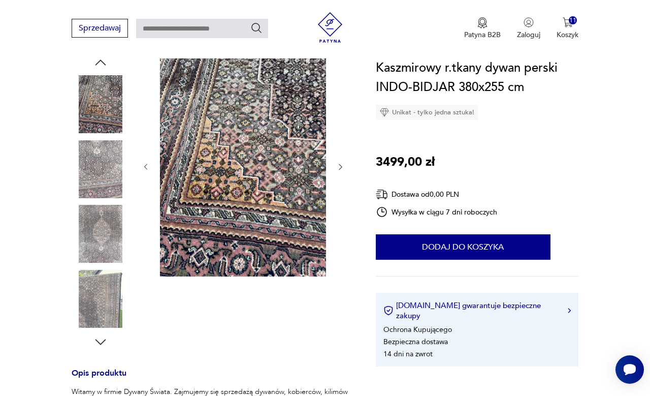
click at [104, 171] on img at bounding box center [101, 169] width 58 height 58
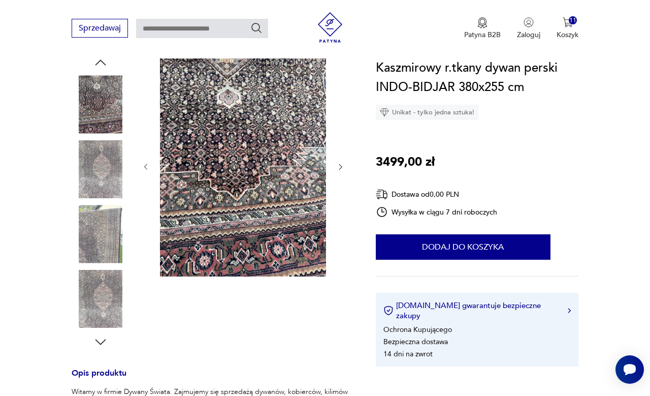
click at [104, 170] on img at bounding box center [101, 169] width 58 height 58
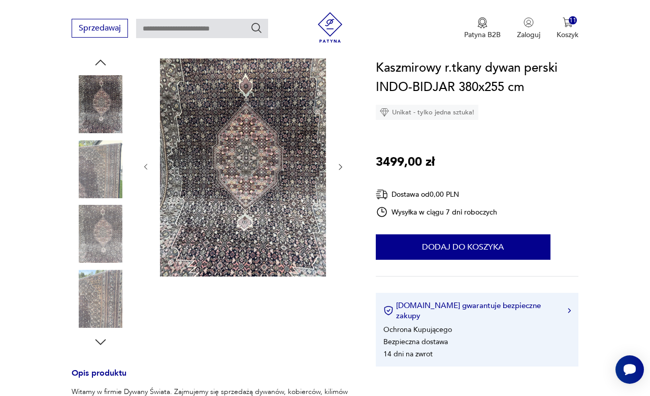
click at [107, 172] on img at bounding box center [101, 169] width 58 height 58
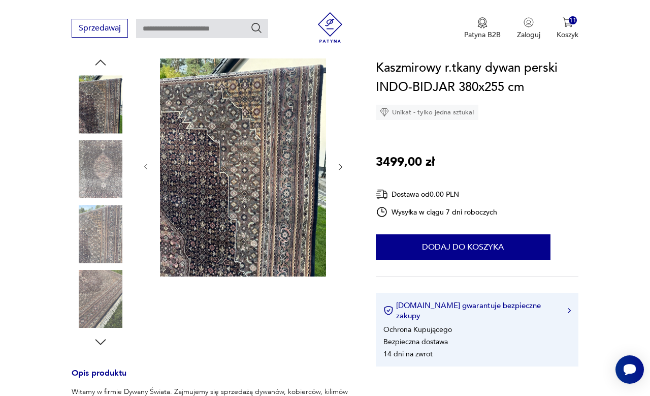
click at [107, 176] on img at bounding box center [101, 169] width 58 height 58
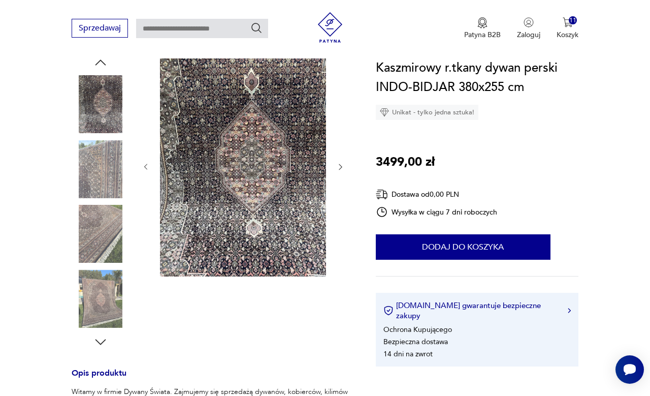
click at [99, 182] on img at bounding box center [101, 169] width 58 height 58
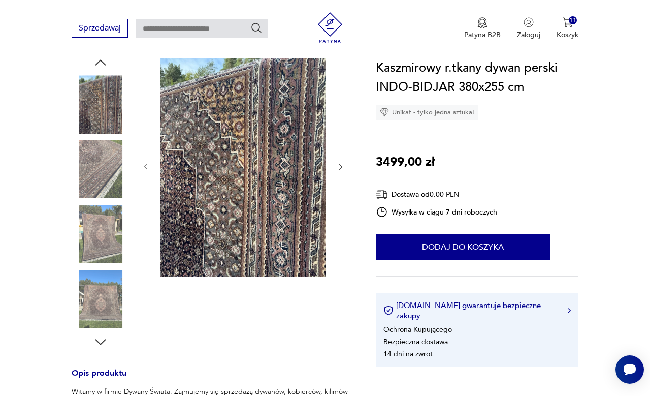
click at [101, 178] on img at bounding box center [101, 169] width 58 height 58
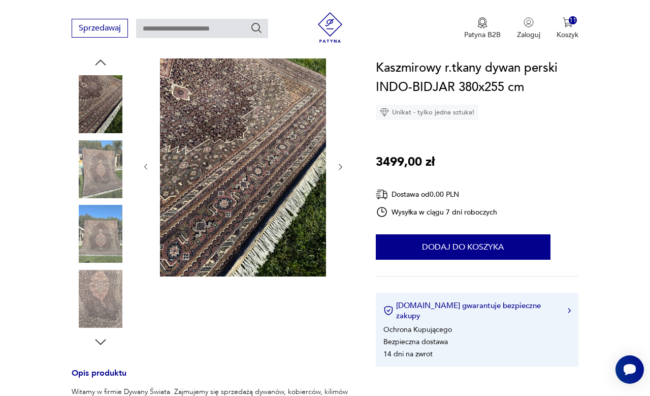
click at [100, 176] on img at bounding box center [101, 169] width 58 height 58
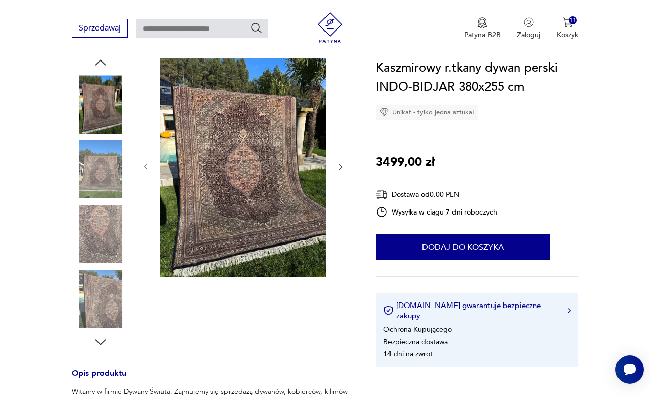
click at [510, 255] on button "Dodaj do koszyka" at bounding box center [463, 246] width 175 height 25
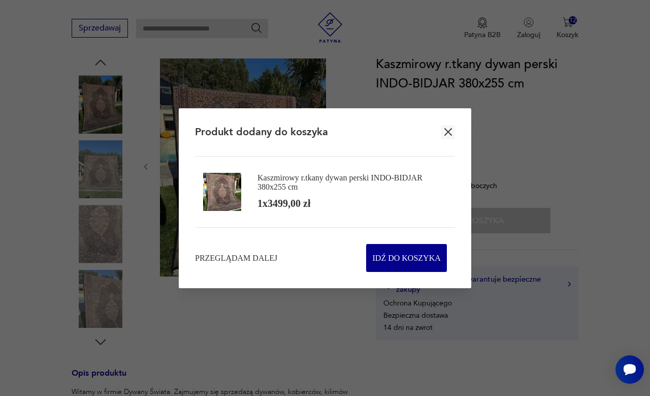
click at [451, 136] on icon "button" at bounding box center [448, 132] width 8 height 8
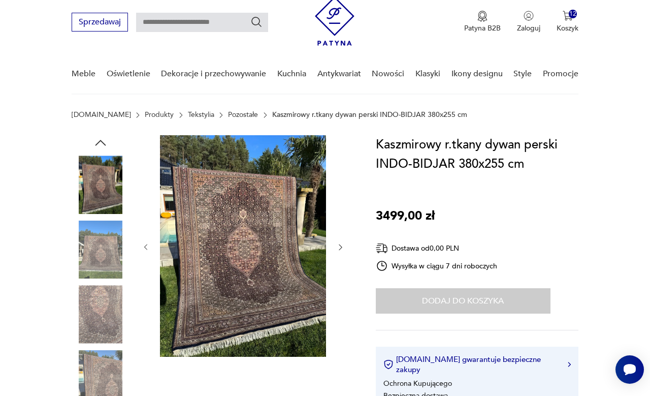
scroll to position [0, 0]
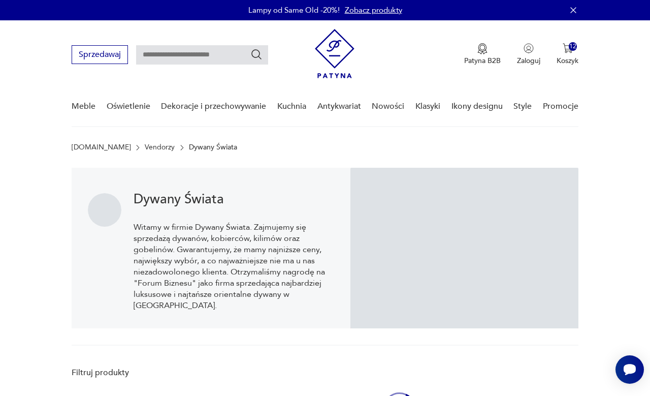
scroll to position [558, 0]
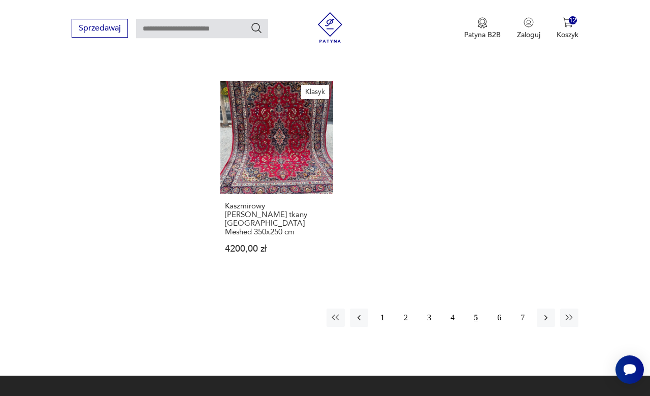
click at [549, 322] on button "button" at bounding box center [546, 317] width 18 height 18
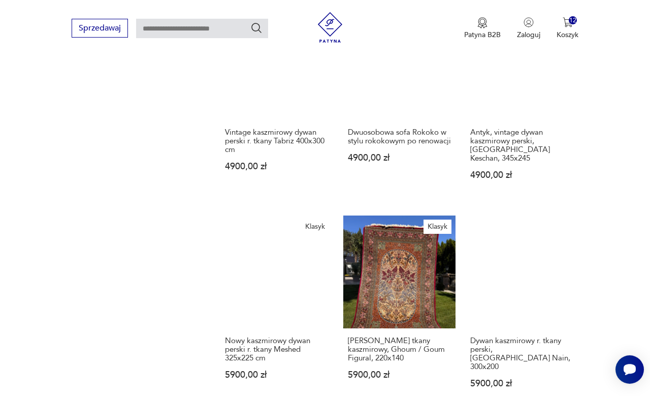
scroll to position [797, 0]
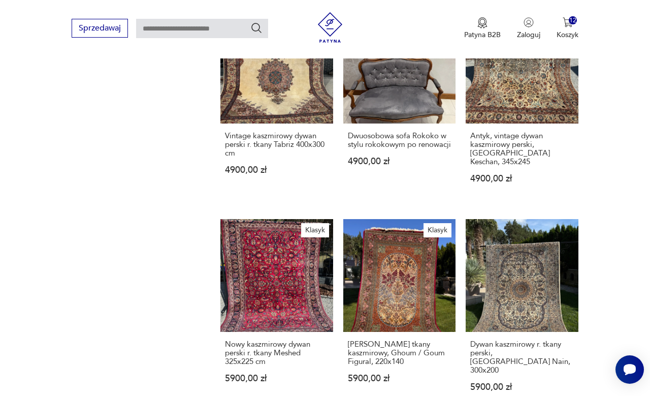
click at [538, 297] on link "Dywan kaszmirowy r. tkany perski, [GEOGRAPHIC_DATA] Nain, 300x200 5900,00 zł" at bounding box center [522, 315] width 113 height 192
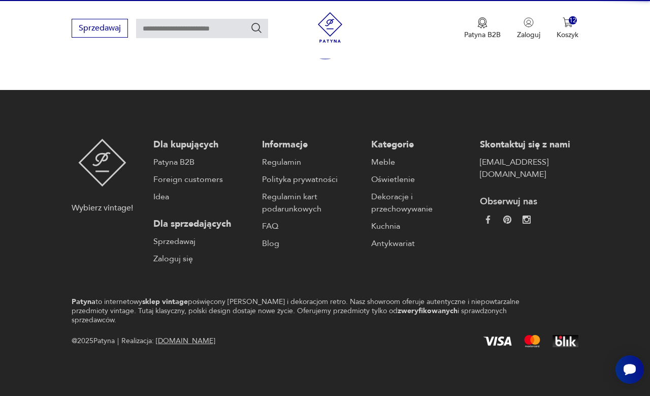
scroll to position [113, 0]
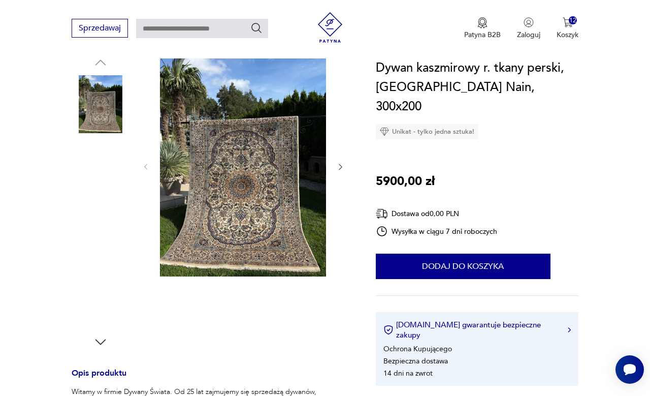
click at [207, 197] on img at bounding box center [243, 165] width 166 height 221
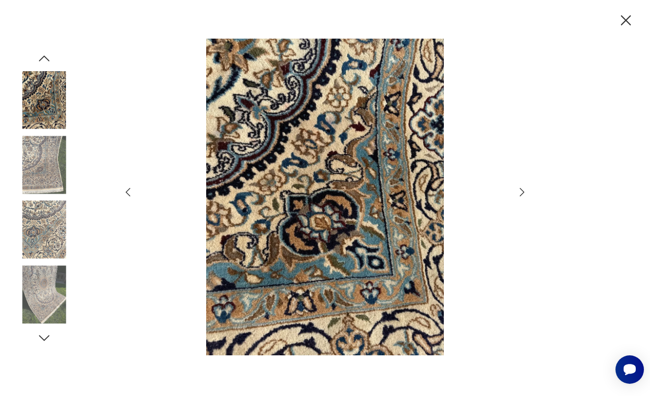
click at [606, 25] on icon "button" at bounding box center [626, 21] width 18 height 18
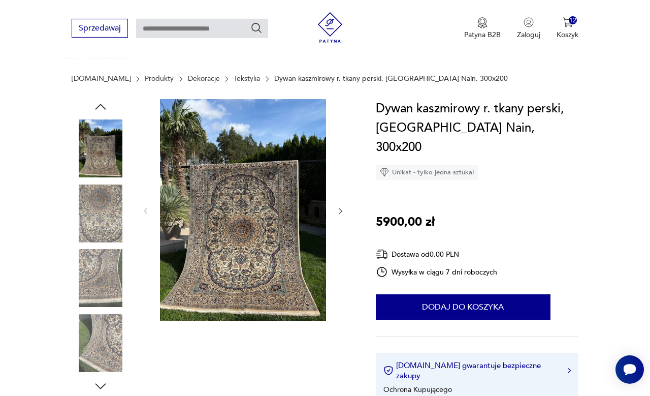
scroll to position [0, 0]
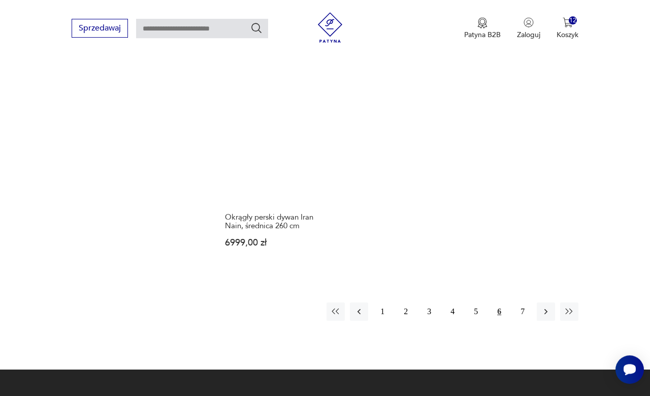
scroll to position [1327, 0]
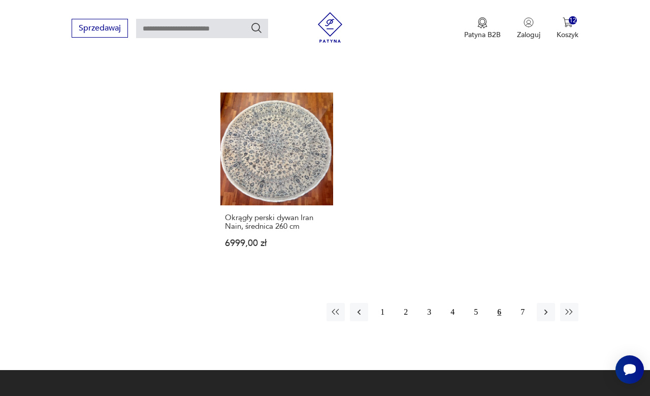
click at [549, 317] on icon "button" at bounding box center [546, 312] width 10 height 10
